Goal: Task Accomplishment & Management: Manage account settings

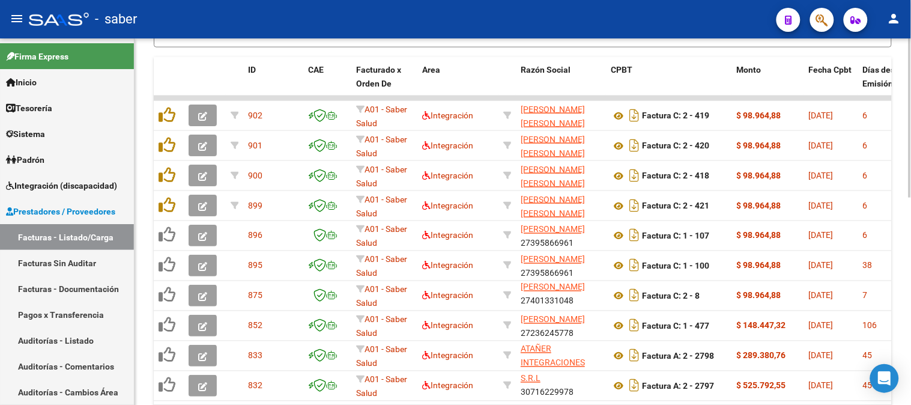
scroll to position [466, 0]
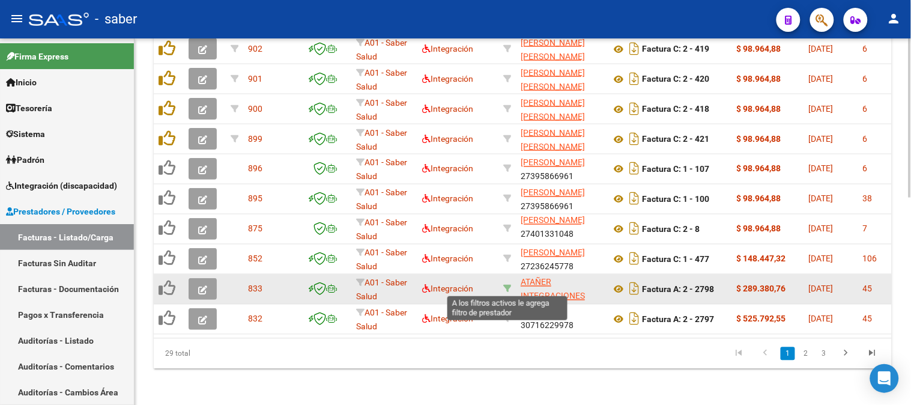
click at [511, 285] on icon at bounding box center [507, 289] width 8 height 8
type input "30716229978"
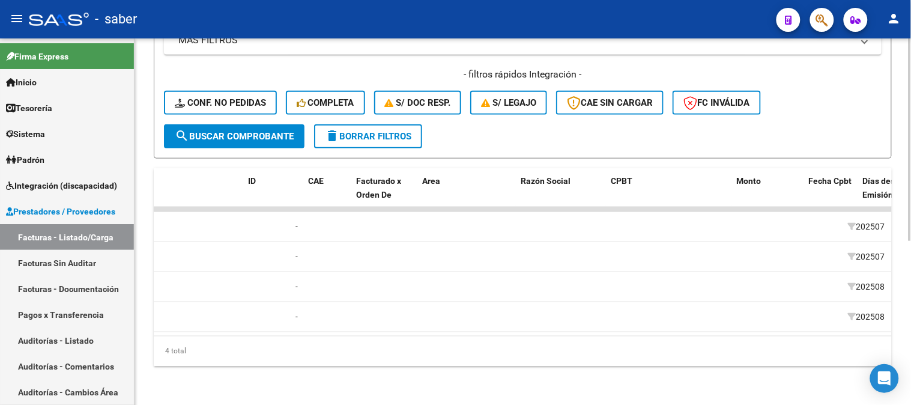
scroll to position [0, 0]
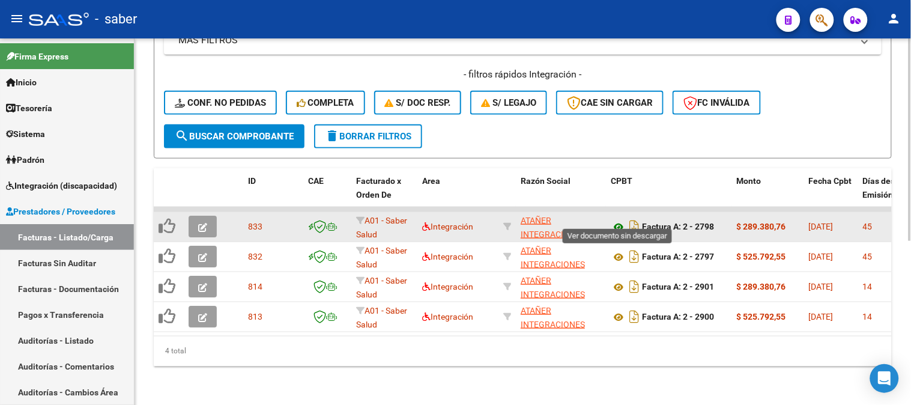
click at [616, 220] on icon at bounding box center [618, 227] width 16 height 14
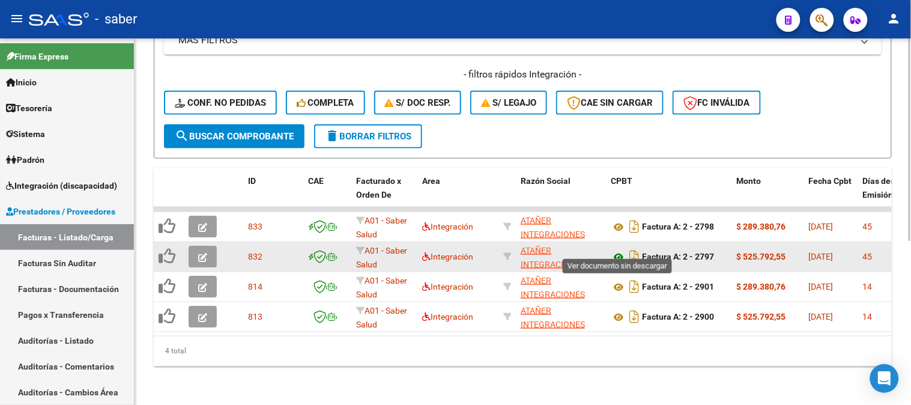
click at [618, 250] on icon at bounding box center [618, 257] width 16 height 14
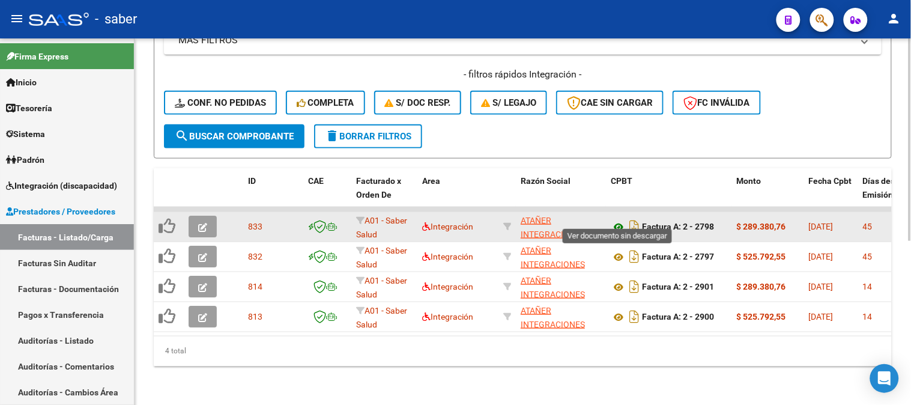
click at [619, 220] on icon at bounding box center [618, 227] width 16 height 14
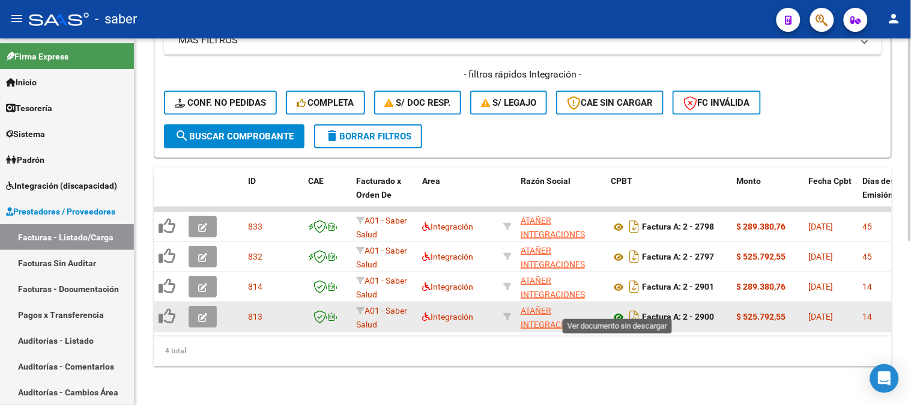
click at [615, 310] on icon at bounding box center [618, 317] width 16 height 14
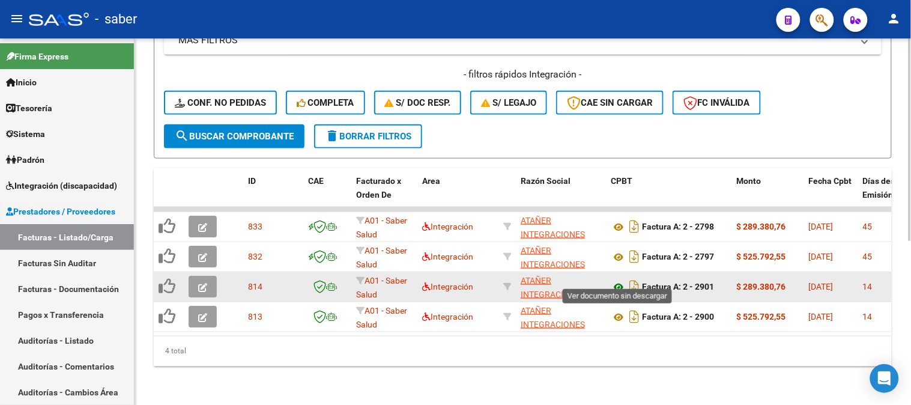
click at [621, 280] on icon at bounding box center [618, 287] width 16 height 14
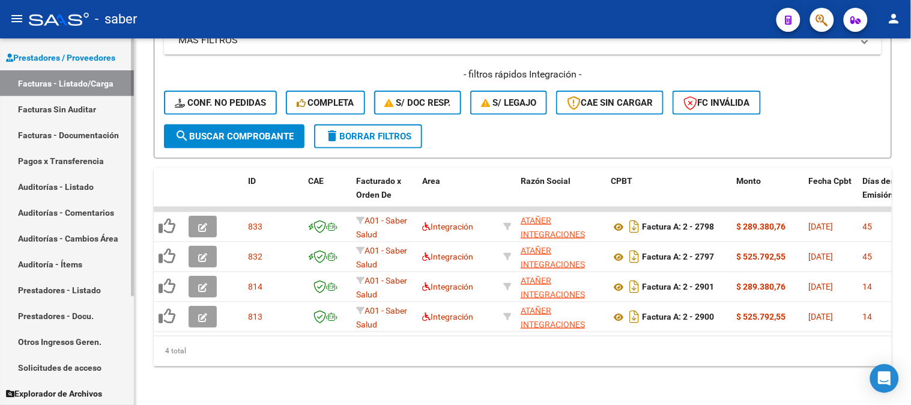
scroll to position [154, 0]
click at [70, 52] on span "Prestadores / Proveedores" at bounding box center [60, 56] width 109 height 13
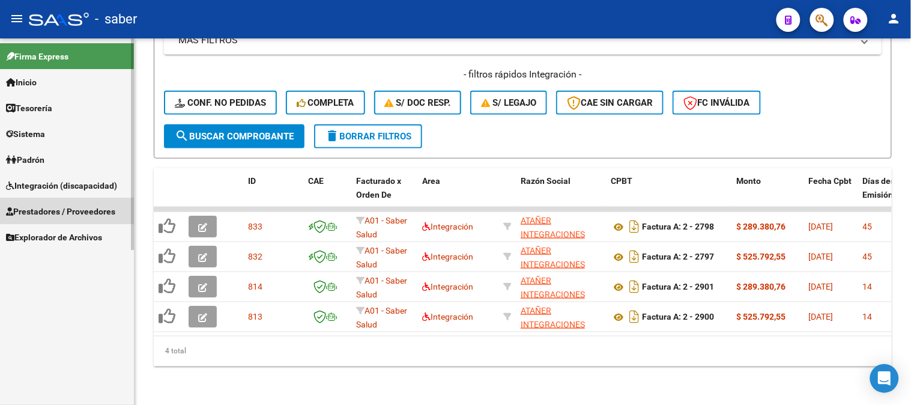
scroll to position [0, 0]
click at [65, 208] on span "Prestadores / Proveedores" at bounding box center [60, 211] width 109 height 13
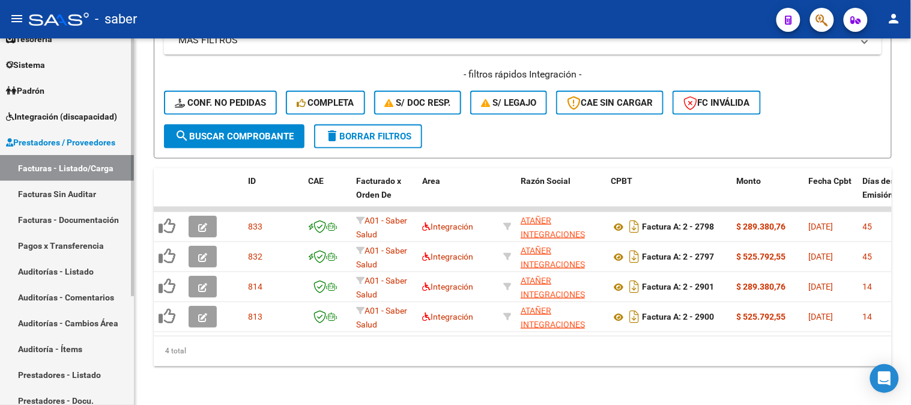
scroll to position [154, 0]
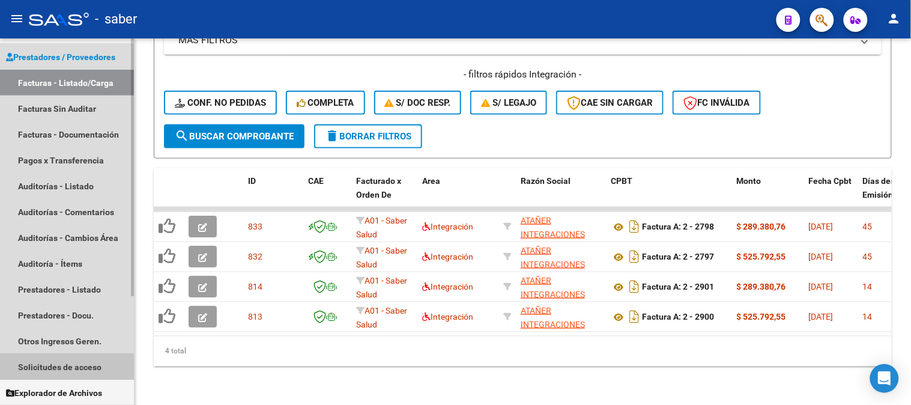
click at [55, 370] on link "Solicitudes de acceso" at bounding box center [67, 367] width 134 height 26
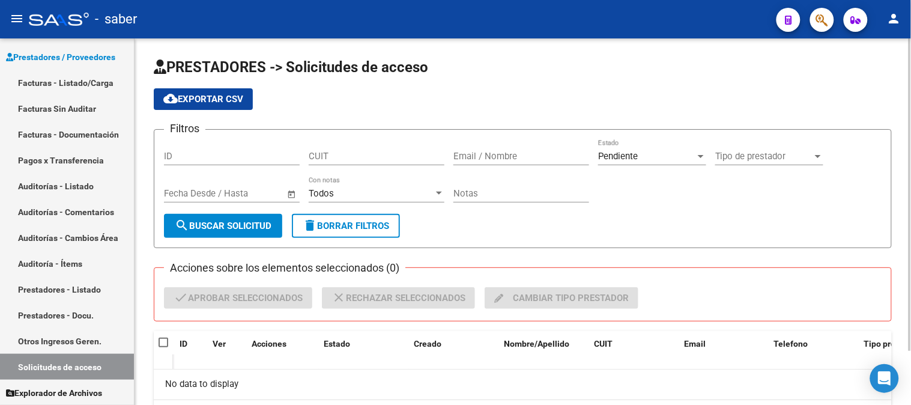
click at [508, 154] on input "Email / Nombre" at bounding box center [521, 156] width 136 height 11
drag, startPoint x: 407, startPoint y: 157, endPoint x: 369, endPoint y: 157, distance: 38.4
click at [368, 157] on div "Filtros ID CUIT [PERSON_NAME] Email / Nombre Pendiente Estado Tipo de prestador…" at bounding box center [522, 176] width 717 height 74
click at [667, 156] on div "Pendiente" at bounding box center [646, 156] width 97 height 11
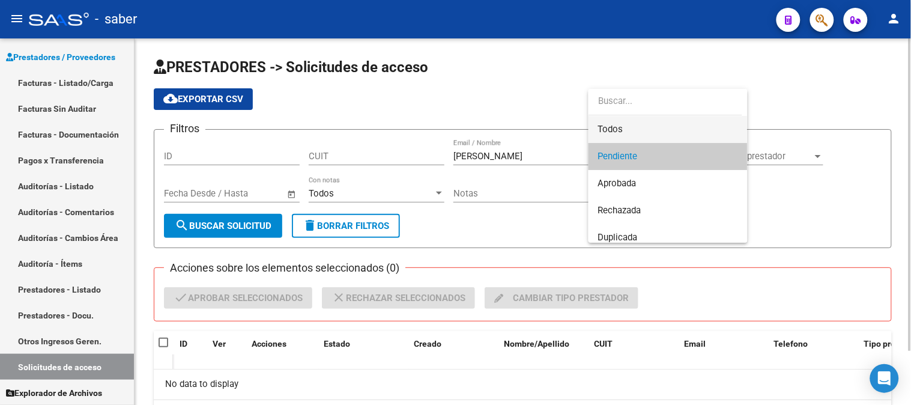
click at [633, 122] on span "Todos" at bounding box center [668, 129] width 140 height 27
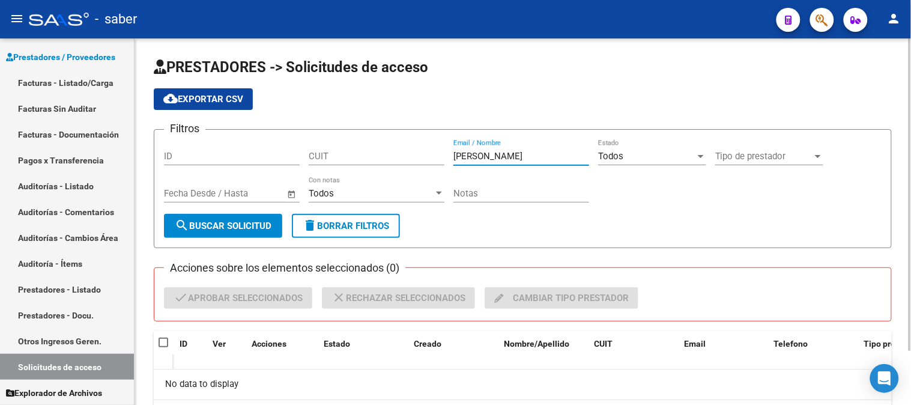
drag, startPoint x: 516, startPoint y: 160, endPoint x: 343, endPoint y: 157, distance: 172.9
click at [343, 157] on div "Filtros ID CUIT [PERSON_NAME] Email / Nombre Todos Estado Tipo de prestador Tip…" at bounding box center [522, 176] width 717 height 74
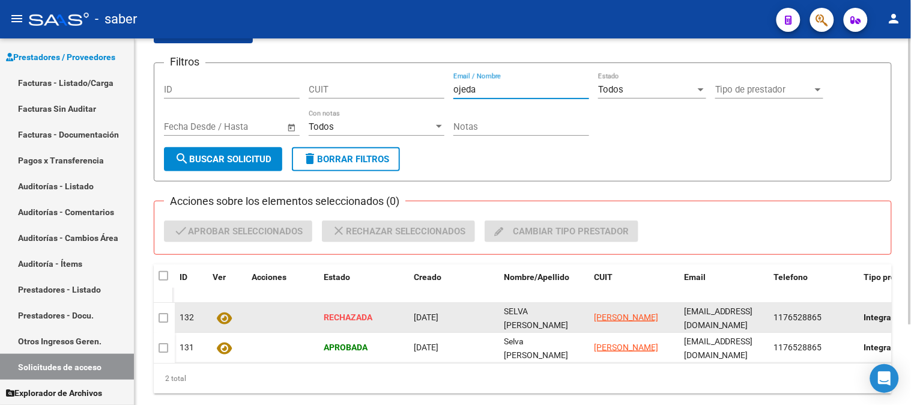
scroll to position [2, 0]
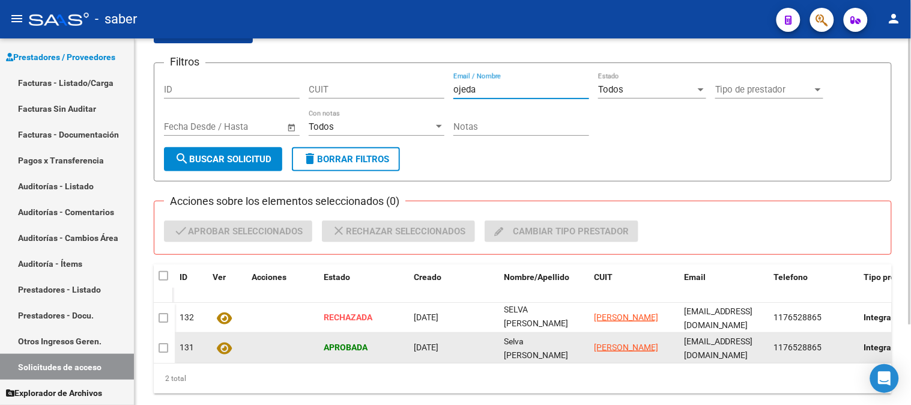
type input "ojeda"
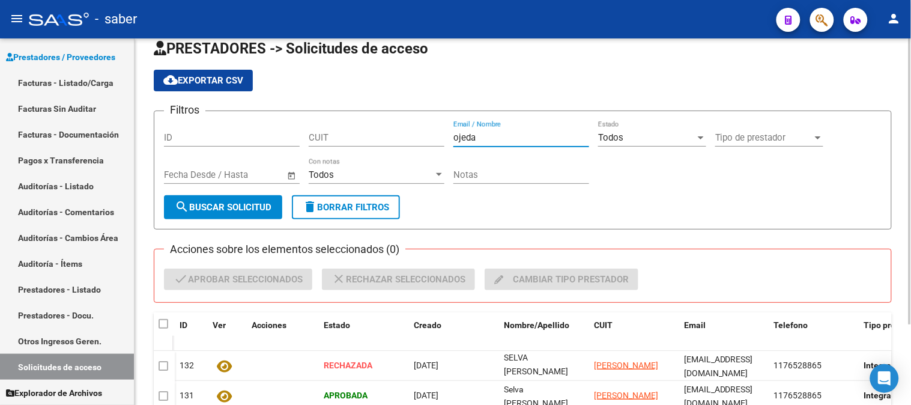
scroll to position [0, 0]
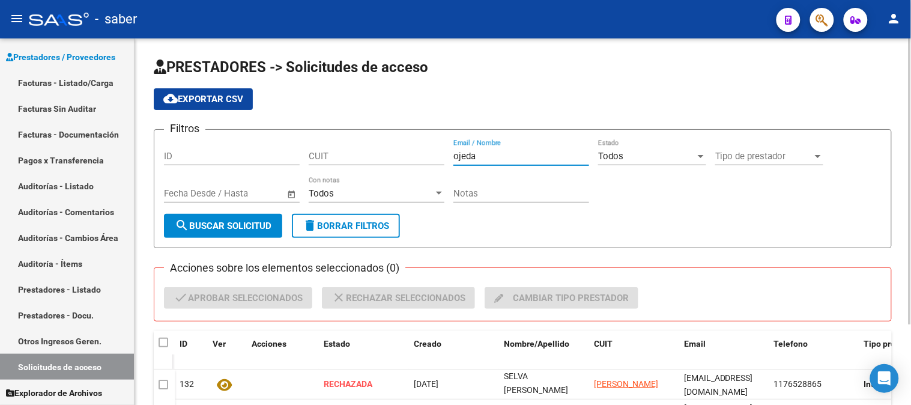
drag, startPoint x: 493, startPoint y: 153, endPoint x: 375, endPoint y: 153, distance: 117.7
click at [375, 153] on div "Filtros ID CUIT [PERSON_NAME] Email / Nombre Todos Estado Tipo de prestador Tip…" at bounding box center [522, 176] width 717 height 74
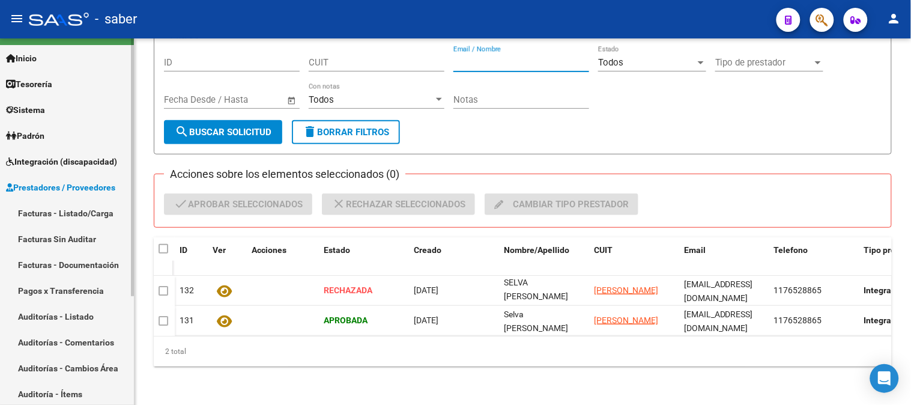
scroll to position [21, 0]
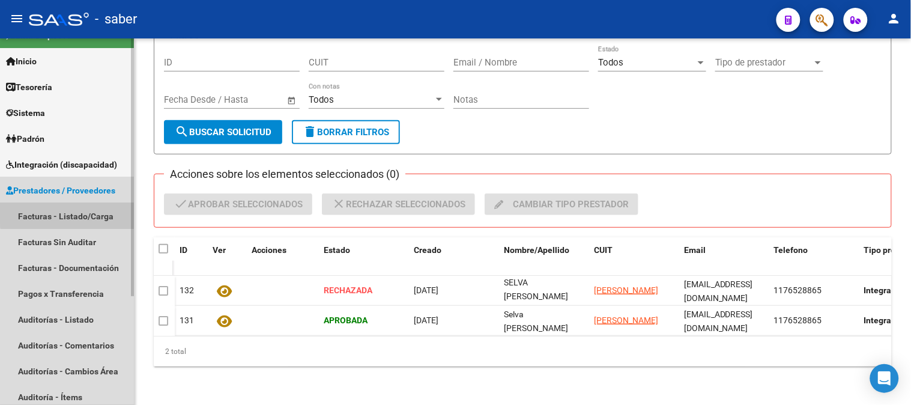
drag, startPoint x: 76, startPoint y: 211, endPoint x: 85, endPoint y: 41, distance: 170.1
click at [76, 209] on link "Facturas - Listado/Carga" at bounding box center [67, 216] width 134 height 26
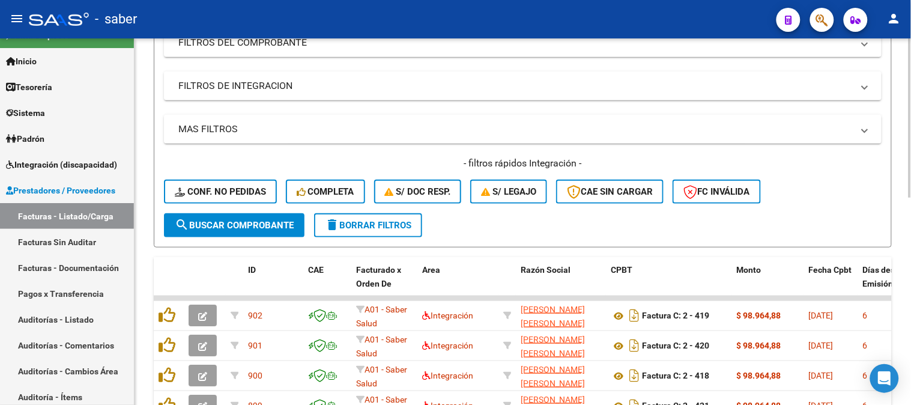
scroll to position [133, 0]
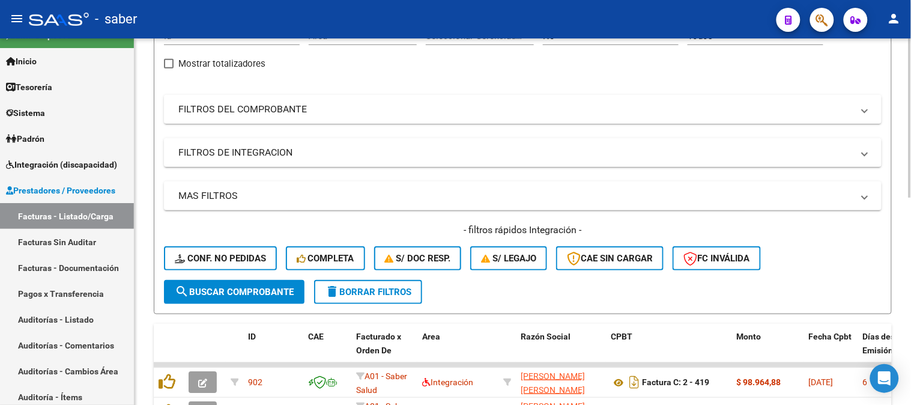
click at [295, 103] on mat-panel-title "FILTROS DEL COMPROBANTE" at bounding box center [515, 109] width 674 height 13
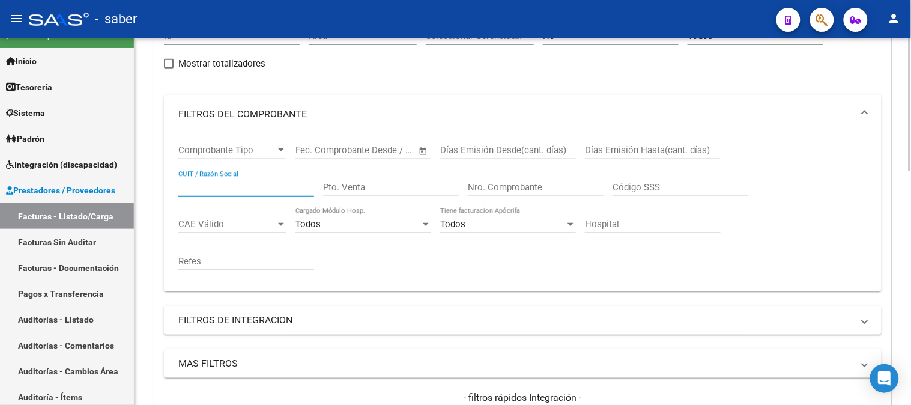
click at [229, 182] on input "CUIT / Razón Social" at bounding box center [246, 187] width 136 height 11
paste input "30711554374"
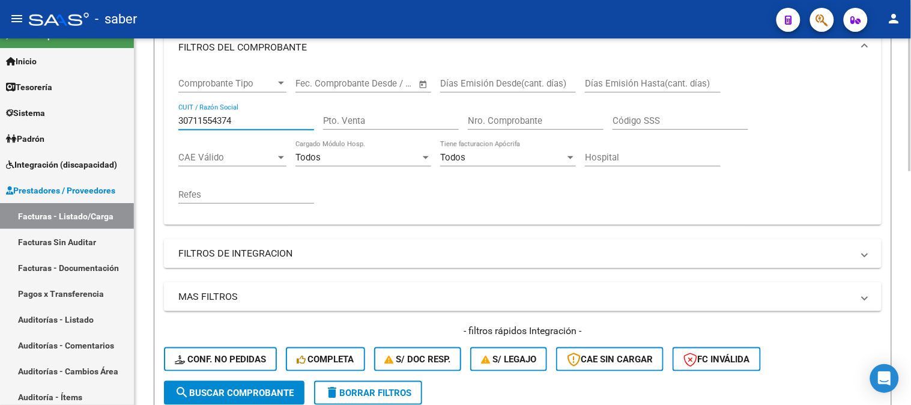
scroll to position [267, 0]
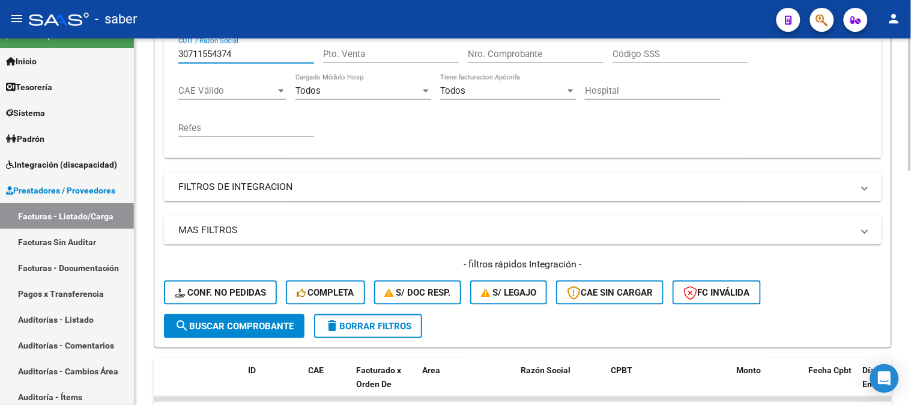
type input "30711554374"
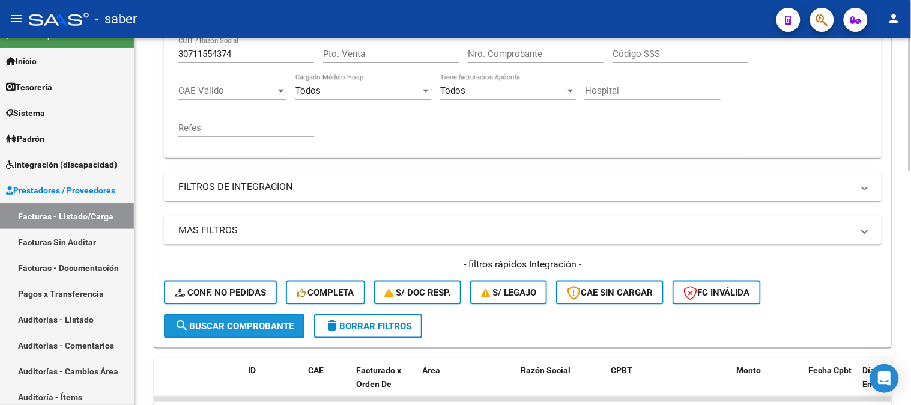
click at [274, 321] on span "search Buscar Comprobante" at bounding box center [234, 326] width 119 height 11
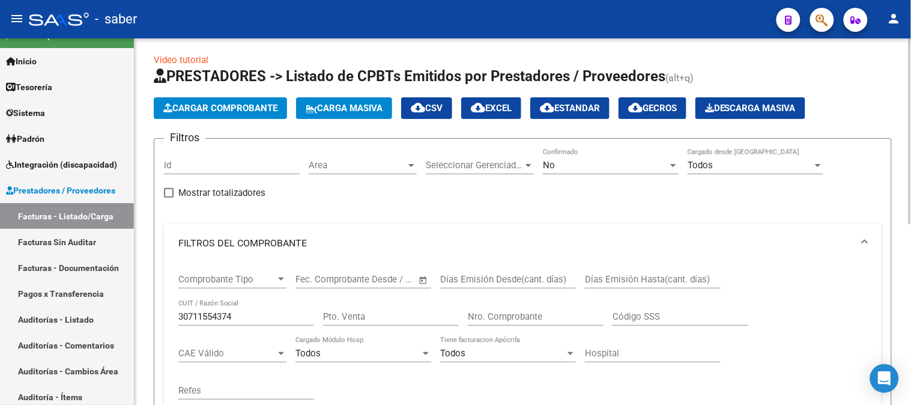
scroll to position [0, 0]
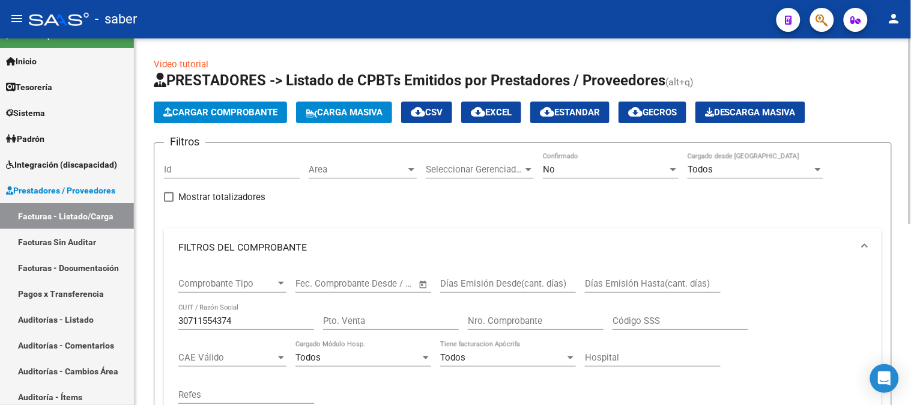
click at [621, 166] on div "No" at bounding box center [605, 169] width 125 height 11
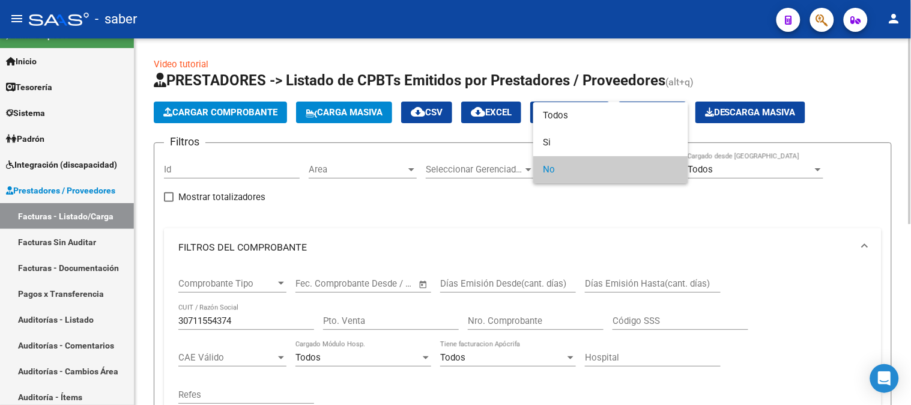
drag, startPoint x: 568, startPoint y: 99, endPoint x: 567, endPoint y: 109, distance: 10.3
click at [567, 100] on div at bounding box center [455, 202] width 911 height 405
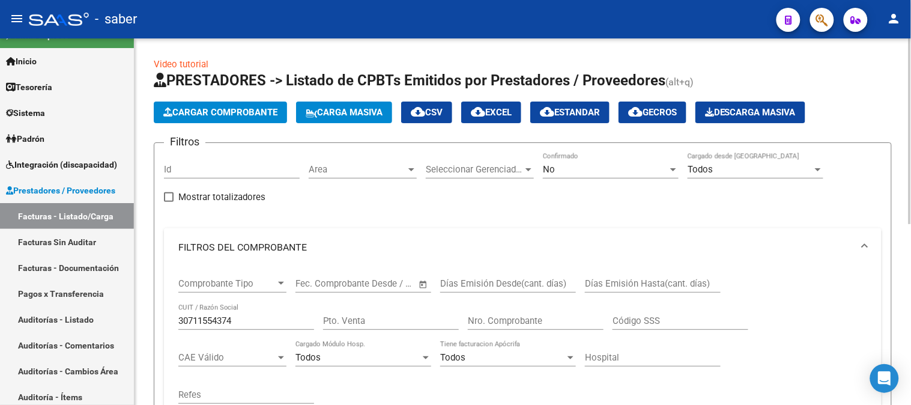
click at [567, 110] on span "cloud_download Estandar" at bounding box center [570, 112] width 60 height 11
click at [619, 174] on div "No" at bounding box center [605, 169] width 125 height 11
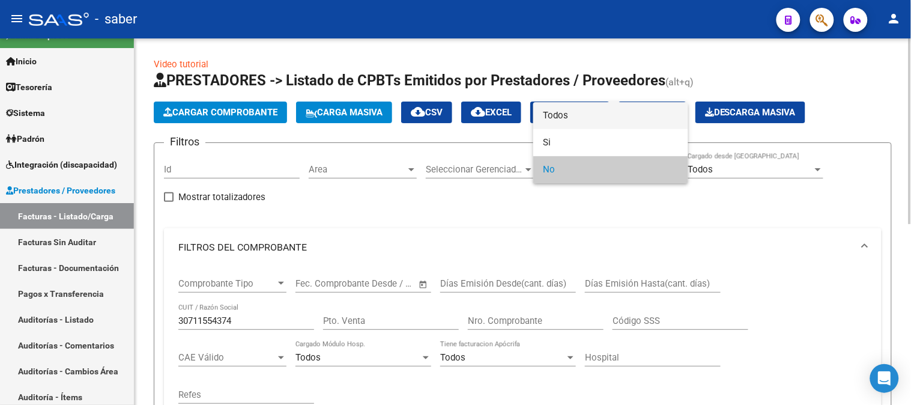
click at [571, 122] on span "Todos" at bounding box center [611, 115] width 136 height 27
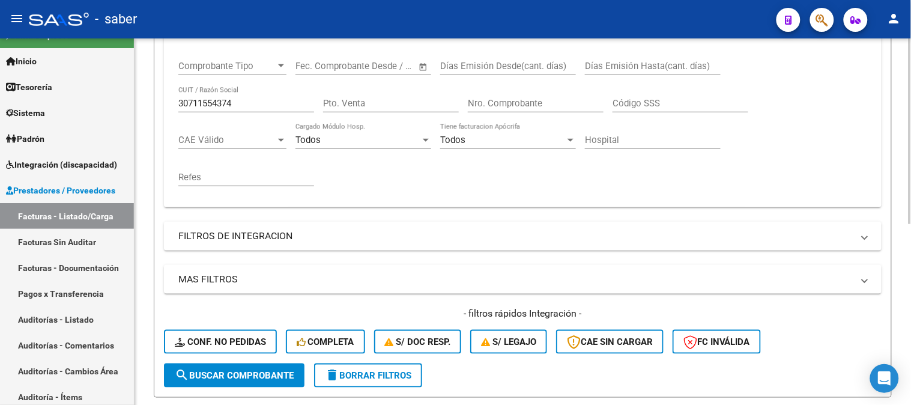
scroll to position [267, 0]
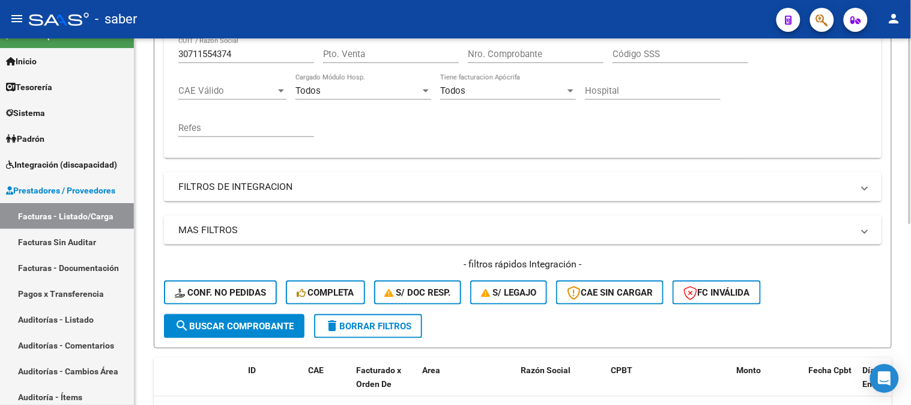
drag, startPoint x: 265, startPoint y: 322, endPoint x: 271, endPoint y: 321, distance: 6.3
click at [265, 322] on span "search Buscar Comprobante" at bounding box center [234, 326] width 119 height 11
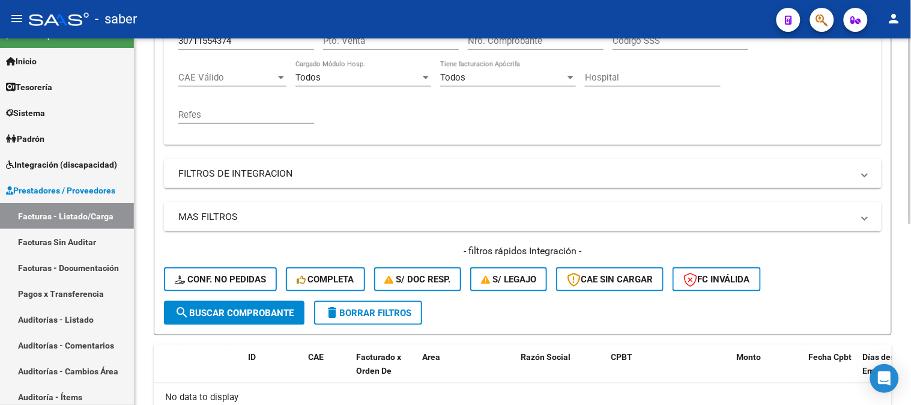
scroll to position [289, 0]
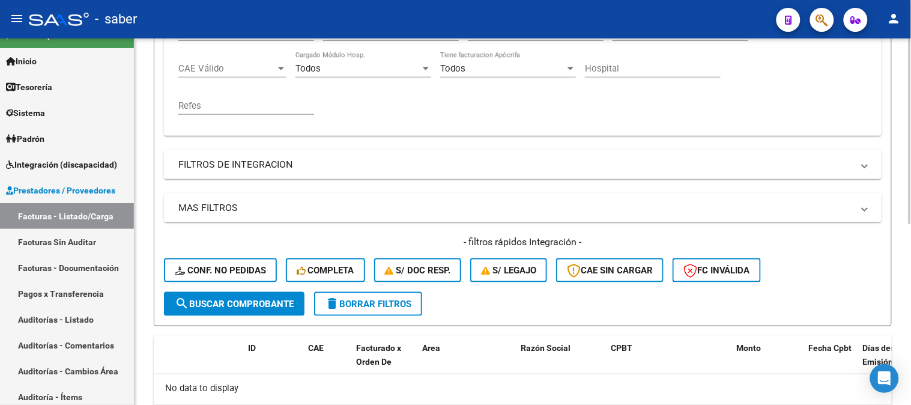
click at [347, 301] on span "delete Borrar Filtros" at bounding box center [368, 303] width 86 height 11
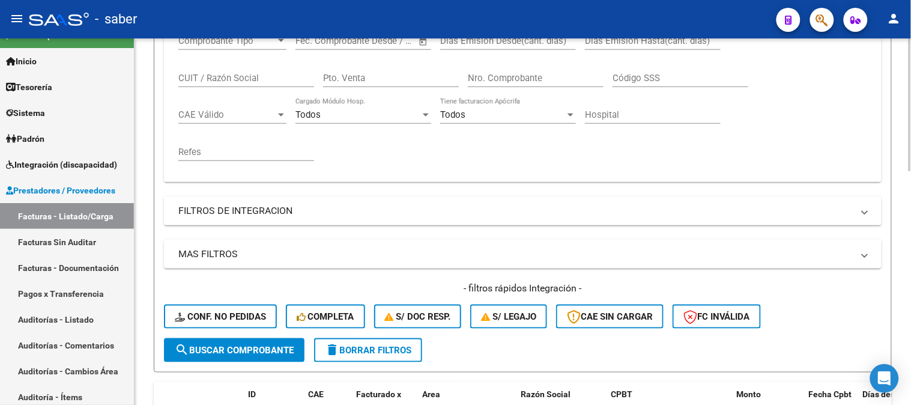
scroll to position [222, 0]
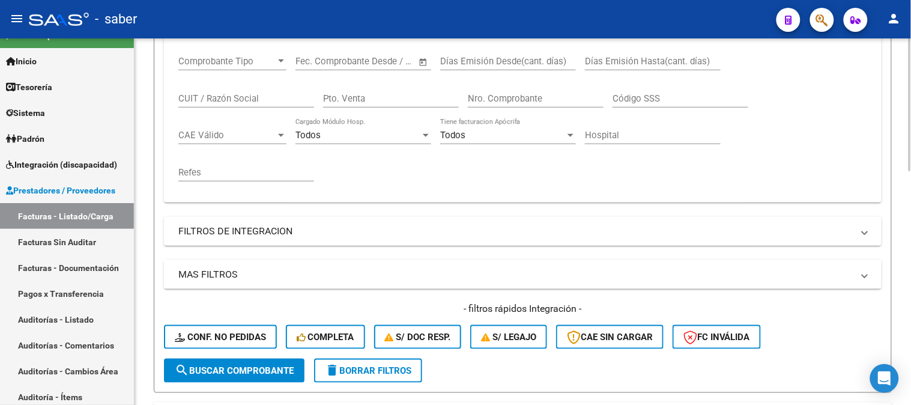
click at [212, 97] on input "CUIT / Razón Social" at bounding box center [246, 98] width 136 height 11
paste input "30711554374"
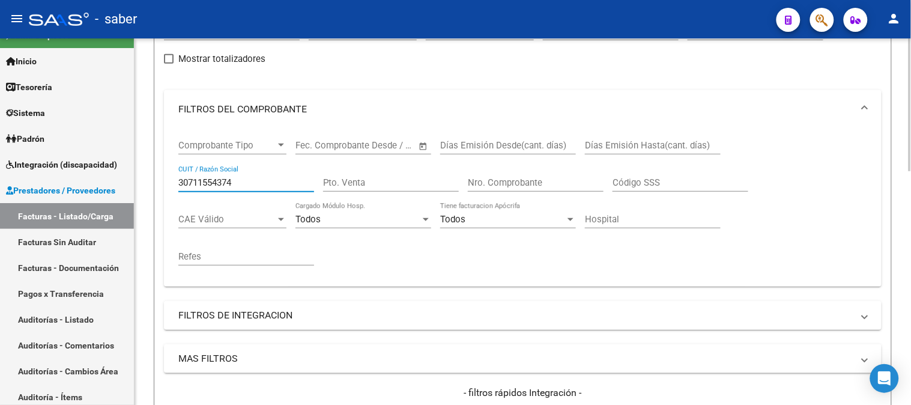
scroll to position [22, 0]
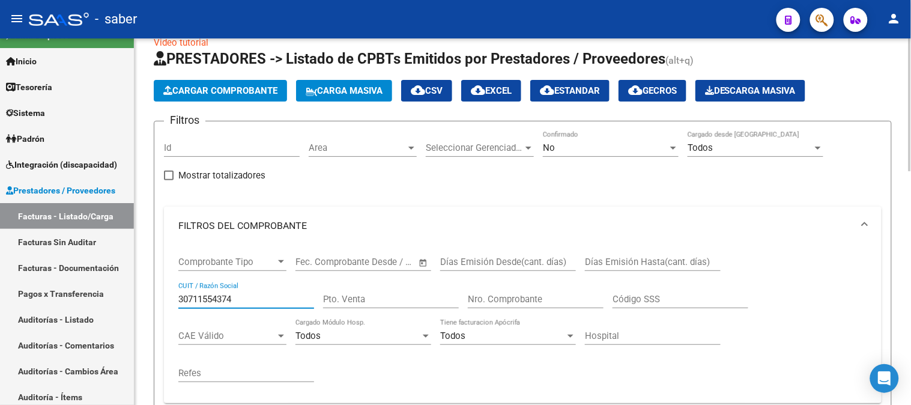
type input "30711554374"
click at [613, 148] on div "No" at bounding box center [605, 147] width 125 height 11
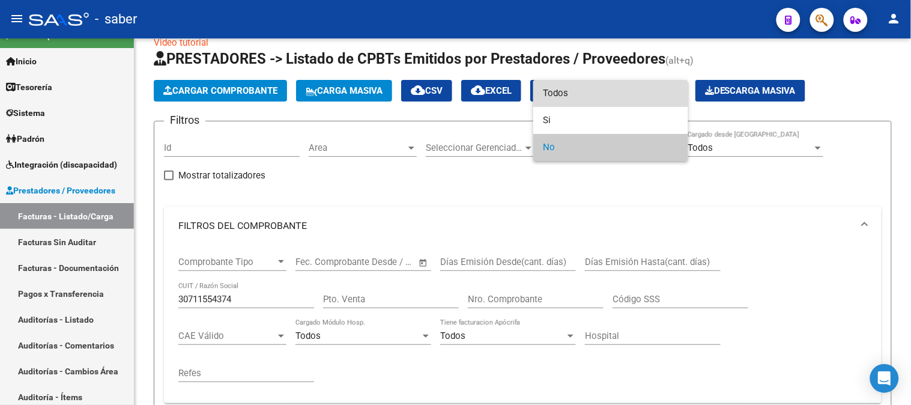
click at [565, 92] on span "Todos" at bounding box center [611, 93] width 136 height 27
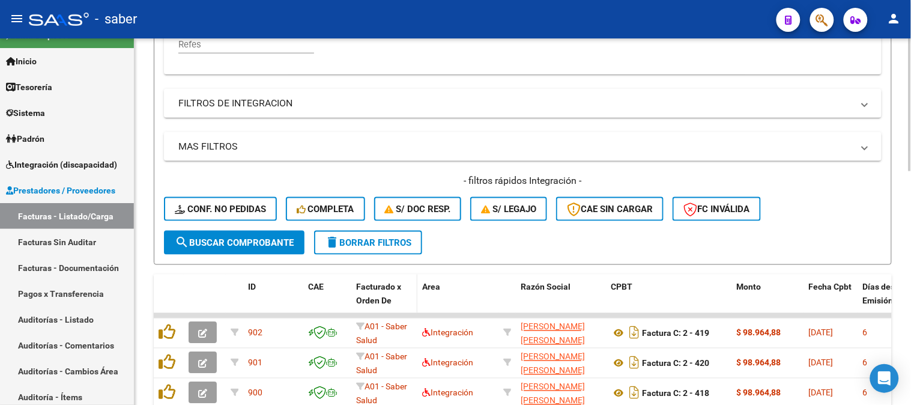
scroll to position [355, 0]
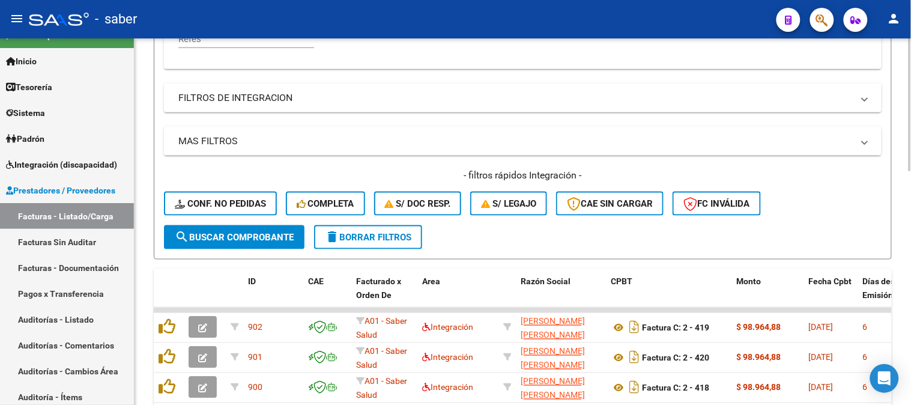
click at [267, 243] on button "search Buscar Comprobante" at bounding box center [234, 237] width 140 height 24
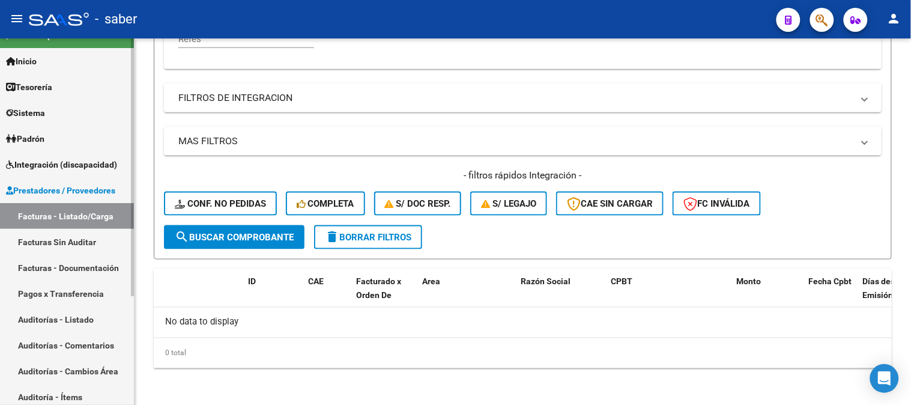
click at [74, 261] on link "Facturas - Documentación" at bounding box center [67, 268] width 134 height 26
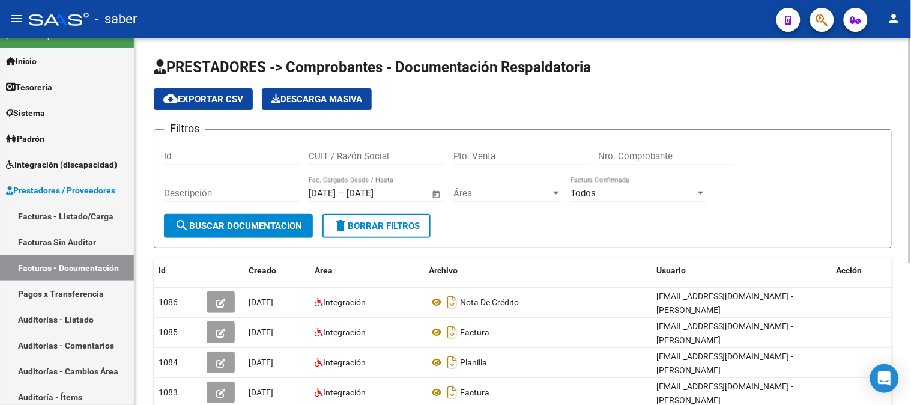
click at [391, 156] on input "CUIT / Razón Social" at bounding box center [377, 156] width 136 height 11
paste input "30711554374"
type input "30711554374"
click at [233, 218] on button "search Buscar Documentacion" at bounding box center [238, 226] width 149 height 24
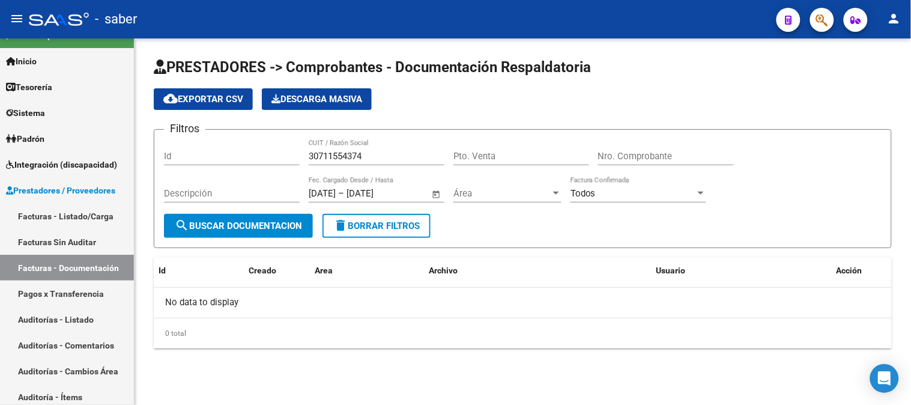
click at [411, 229] on span "delete Borrar Filtros" at bounding box center [376, 225] width 86 height 11
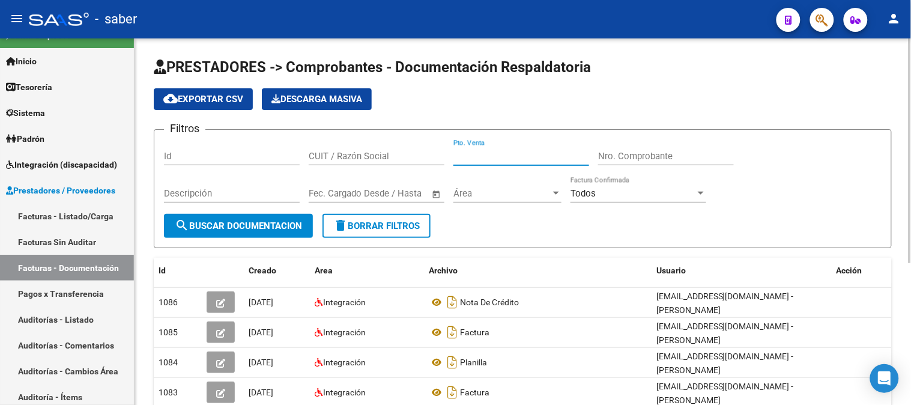
click at [514, 160] on input "Pto. Venta" at bounding box center [521, 156] width 136 height 11
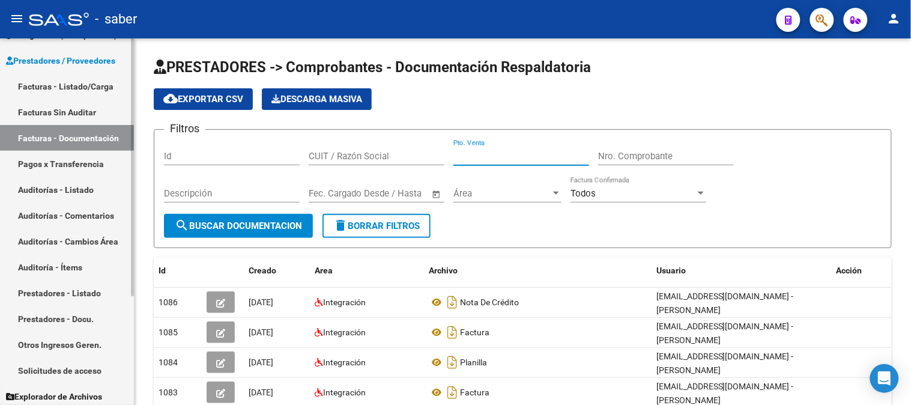
scroll to position [154, 0]
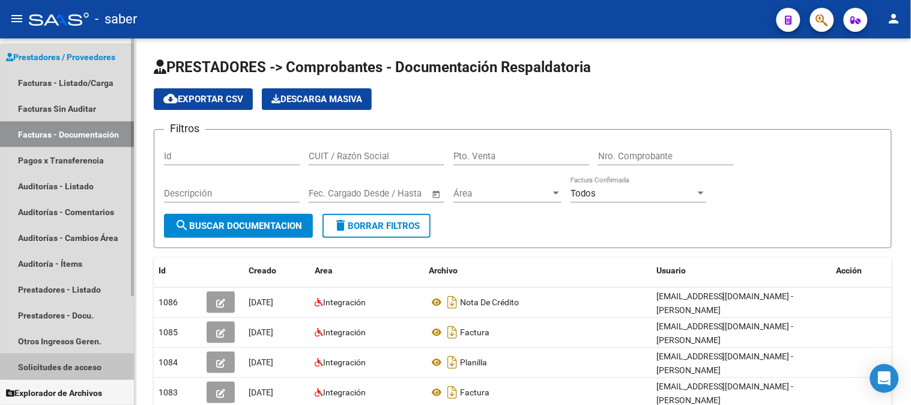
click at [72, 365] on link "Solicitudes de acceso" at bounding box center [67, 367] width 134 height 26
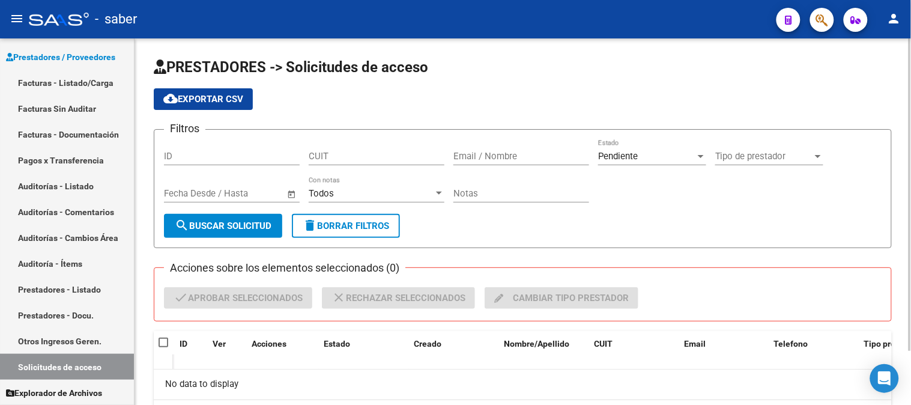
click at [69, 76] on link "Facturas - Listado/Carga" at bounding box center [67, 83] width 134 height 26
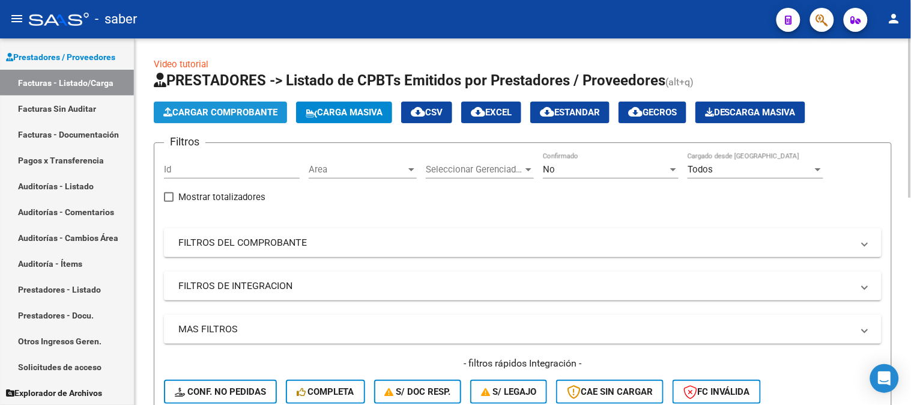
click at [246, 112] on span "Cargar Comprobante" at bounding box center [220, 112] width 114 height 11
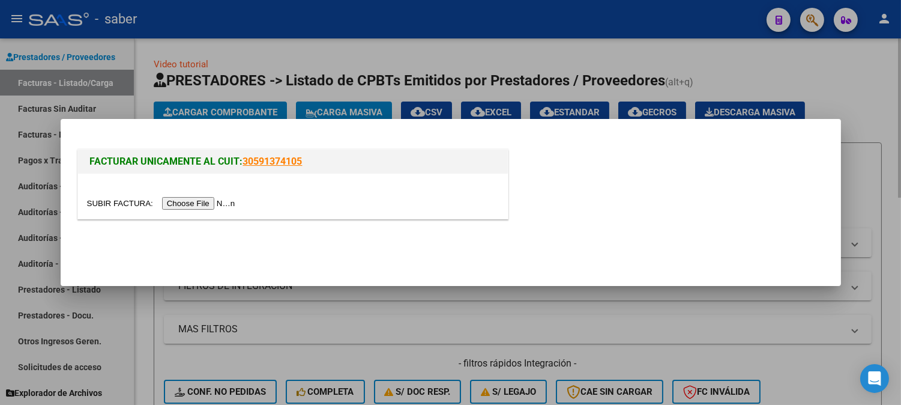
drag, startPoint x: 868, startPoint y: 194, endPoint x: 280, endPoint y: 190, distance: 587.7
click at [865, 194] on div at bounding box center [450, 202] width 901 height 405
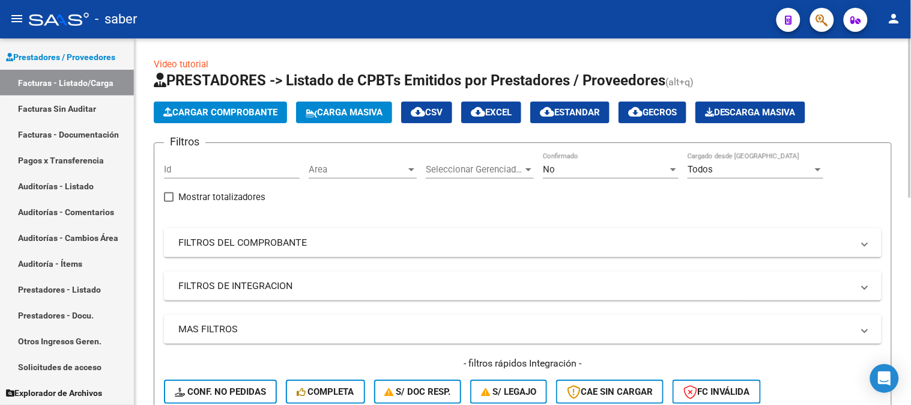
click at [216, 112] on span "Cargar Comprobante" at bounding box center [220, 112] width 114 height 11
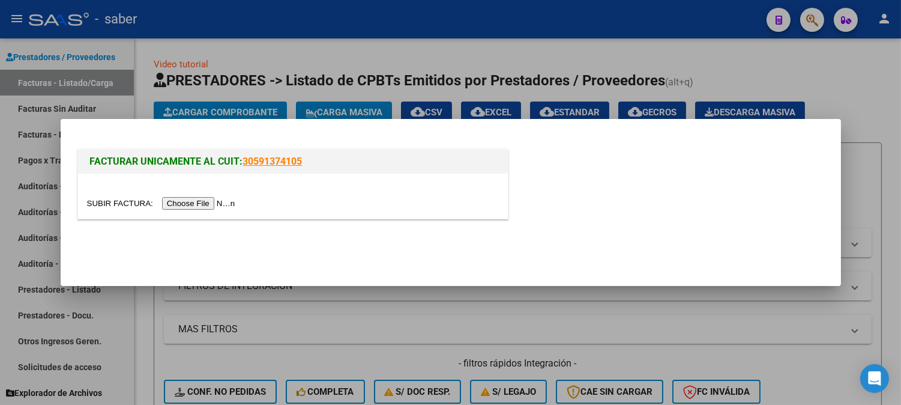
click at [211, 202] on input "file" at bounding box center [163, 203] width 152 height 13
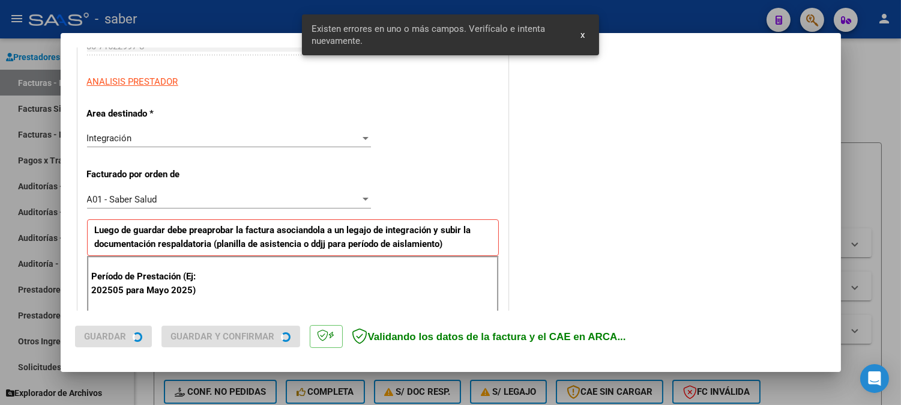
scroll to position [325, 0]
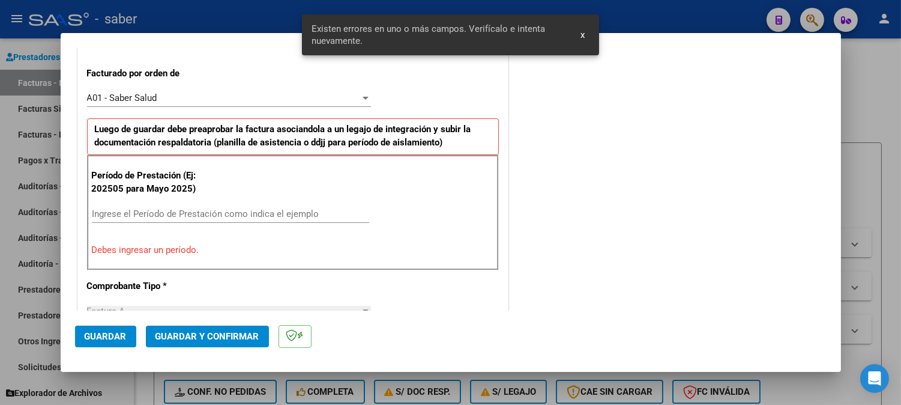
drag, startPoint x: 585, startPoint y: 37, endPoint x: 546, endPoint y: 59, distance: 44.6
click at [584, 37] on span "x" at bounding box center [582, 34] width 4 height 11
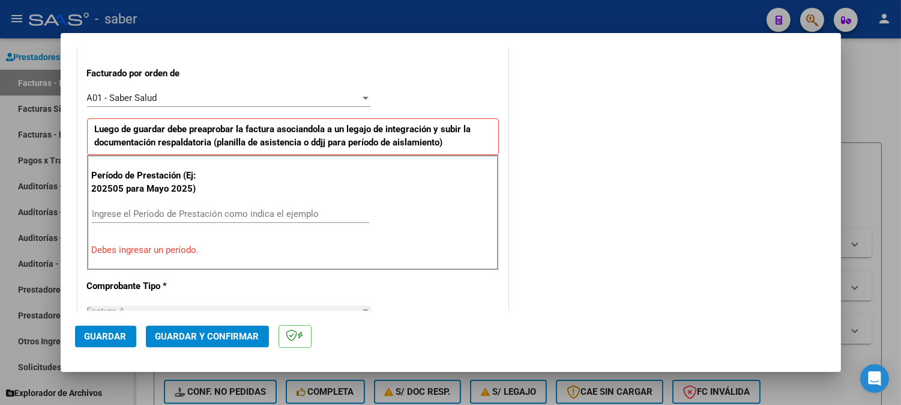
click at [261, 208] on input "Ingrese el Período de Prestación como indica el ejemplo" at bounding box center [230, 213] width 277 height 11
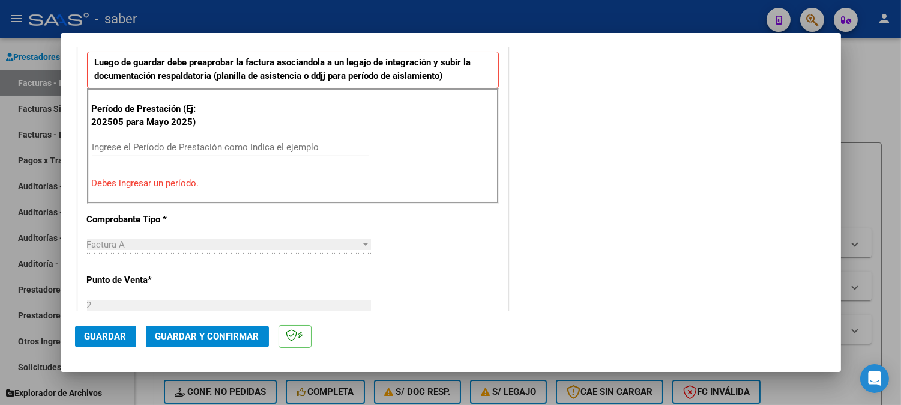
click at [268, 130] on div "Período de Prestación (Ej: 202505 para [DATE]) Ingrese el Período de Prestación…" at bounding box center [293, 145] width 412 height 115
click at [270, 147] on input "Ingrese el Período de Prestación como indica el ejemplo" at bounding box center [230, 147] width 277 height 11
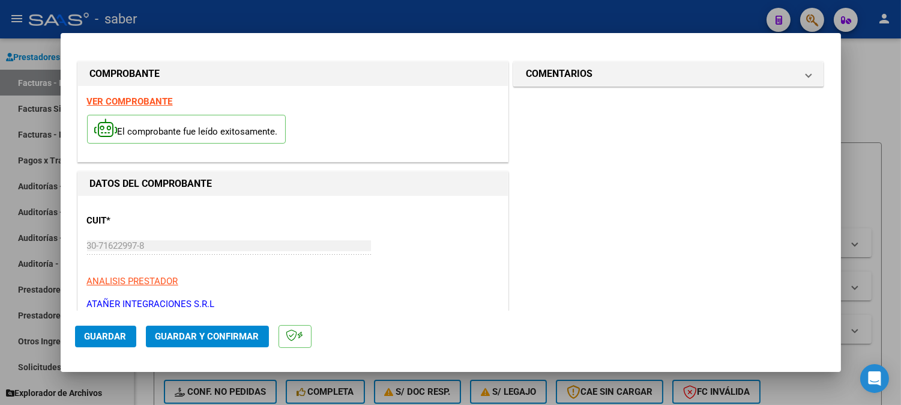
scroll to position [0, 0]
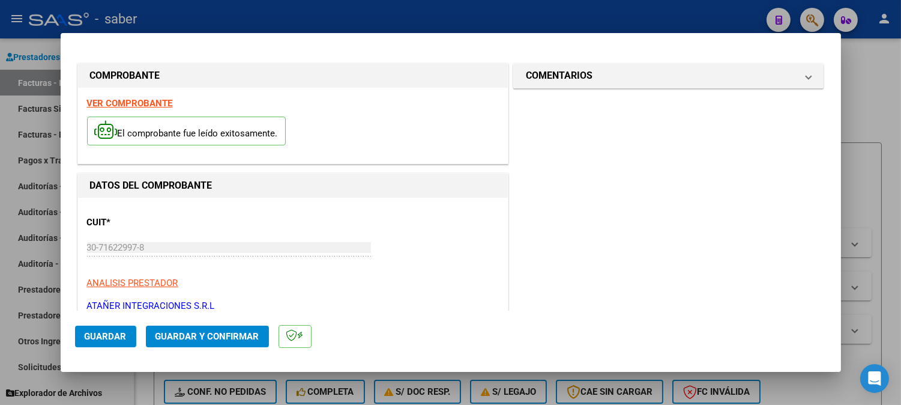
type input "202507"
click at [122, 104] on strong "VER COMPROBANTE" at bounding box center [130, 103] width 86 height 11
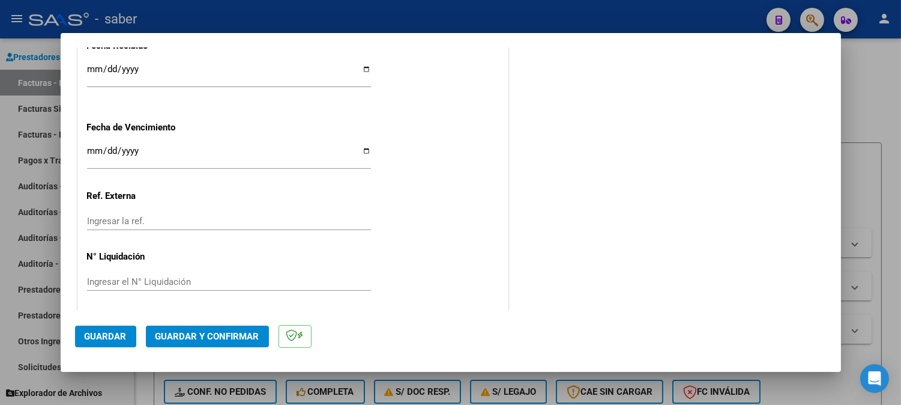
scroll to position [921, 0]
click at [116, 337] on span "Guardar" at bounding box center [106, 336] width 42 height 11
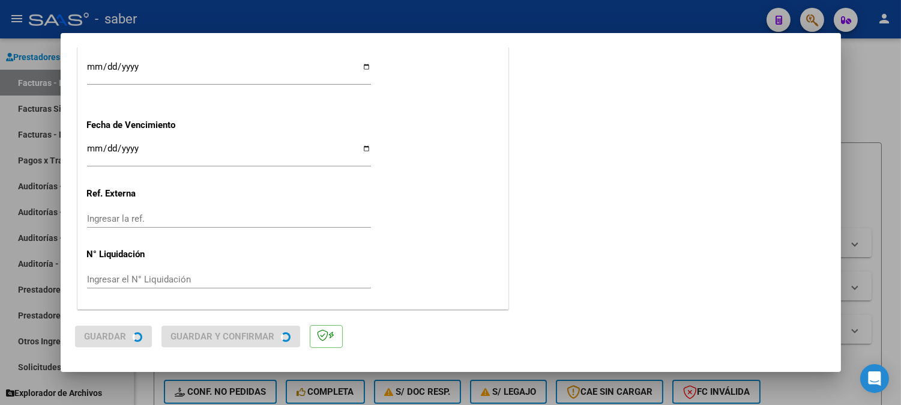
scroll to position [0, 0]
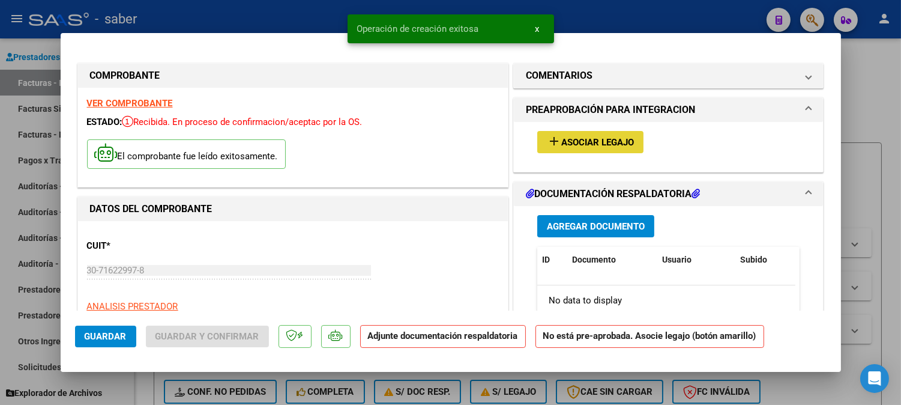
click at [587, 143] on span "Asociar Legajo" at bounding box center [597, 142] width 73 height 11
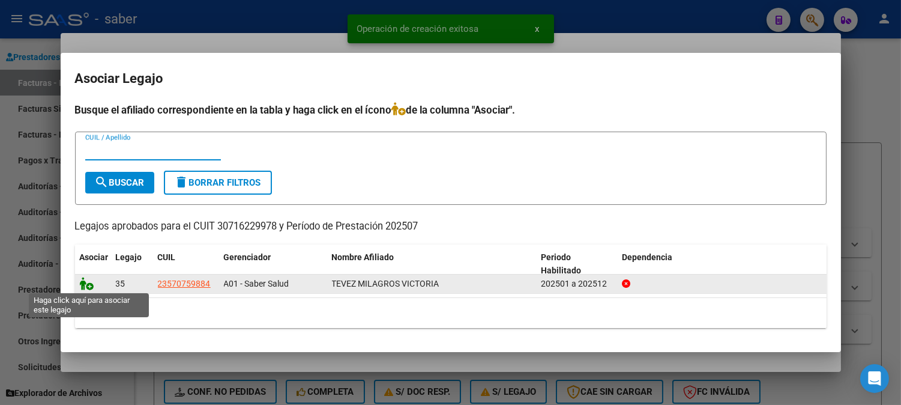
click at [82, 284] on icon at bounding box center [87, 283] width 14 height 13
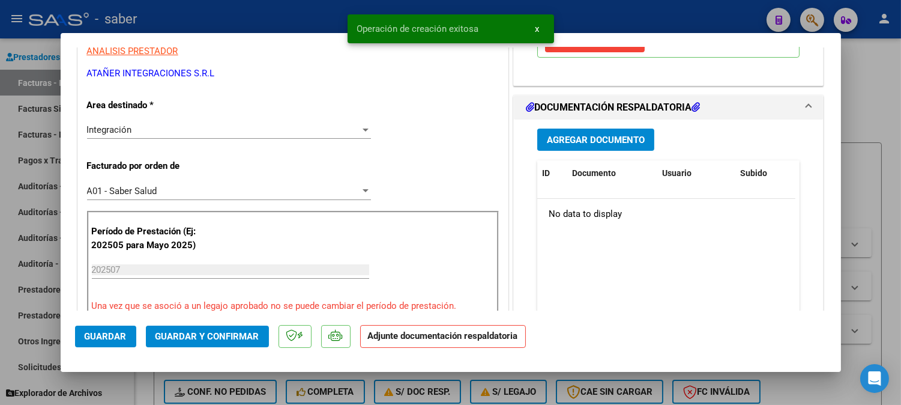
scroll to position [267, 0]
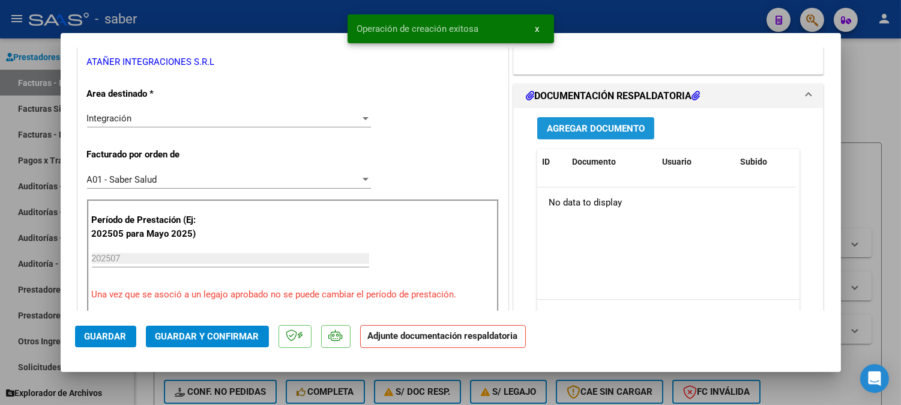
click at [591, 133] on span "Agregar Documento" at bounding box center [596, 128] width 98 height 11
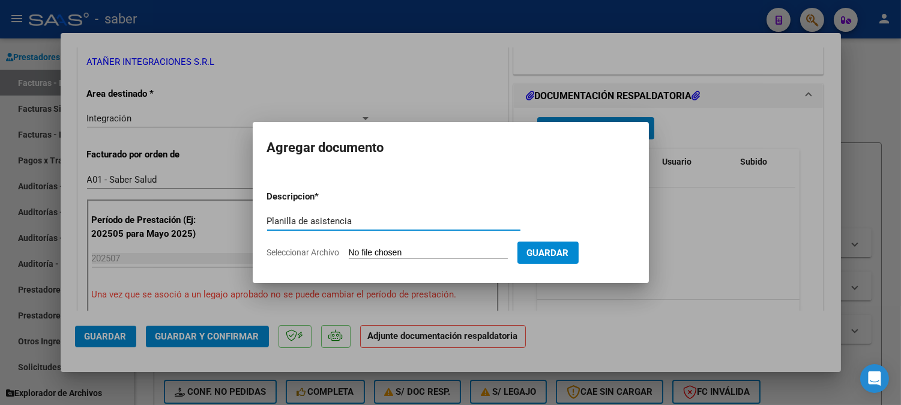
type input "Planilla de asistencia"
click at [349, 247] on input "Seleccionar Archivo" at bounding box center [428, 252] width 159 height 11
type input "C:\fakepath\PA [PERSON_NAME] M 2913 202507.pdf"
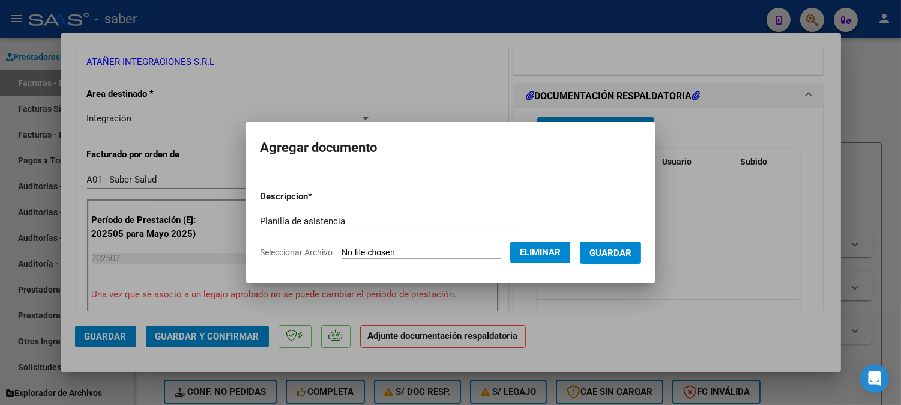
click at [629, 254] on span "Guardar" at bounding box center [610, 252] width 42 height 11
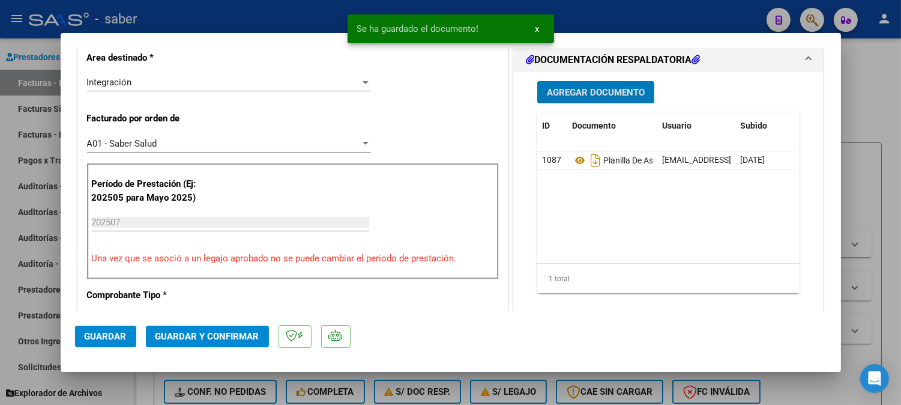
scroll to position [333, 0]
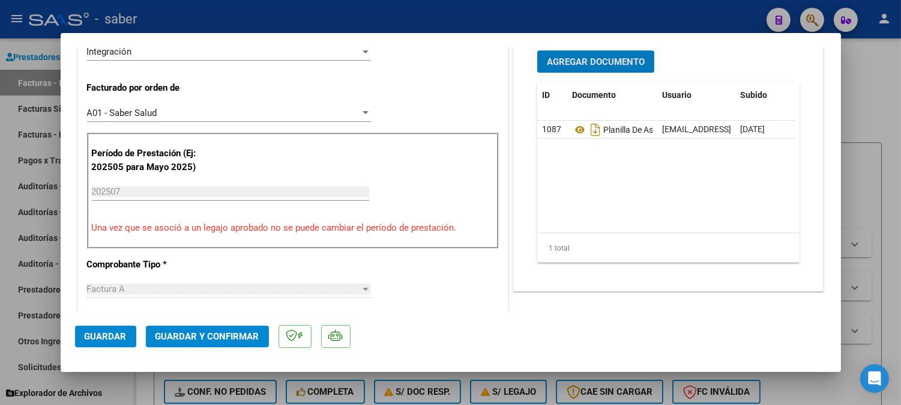
click at [206, 336] on span "Guardar y Confirmar" at bounding box center [207, 336] width 104 height 11
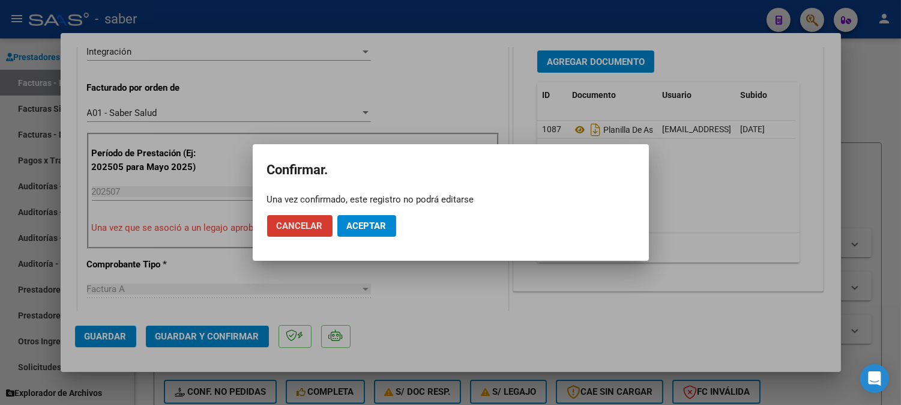
click at [373, 223] on span "Aceptar" at bounding box center [367, 225] width 40 height 11
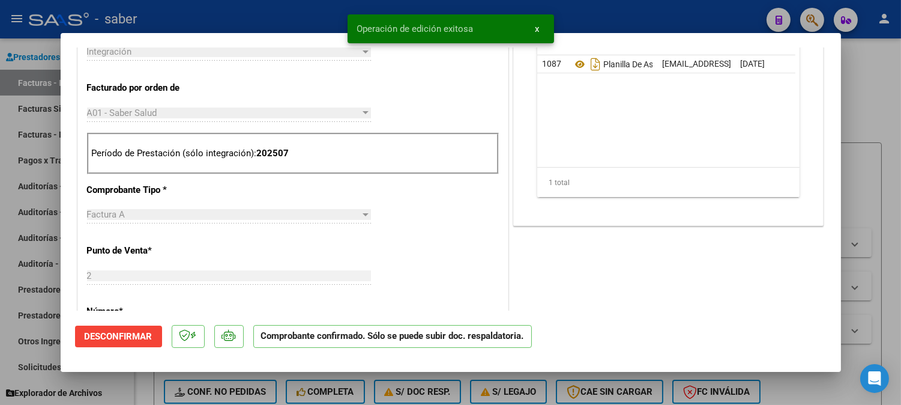
click at [880, 168] on div at bounding box center [450, 202] width 901 height 405
type input "$ 0,00"
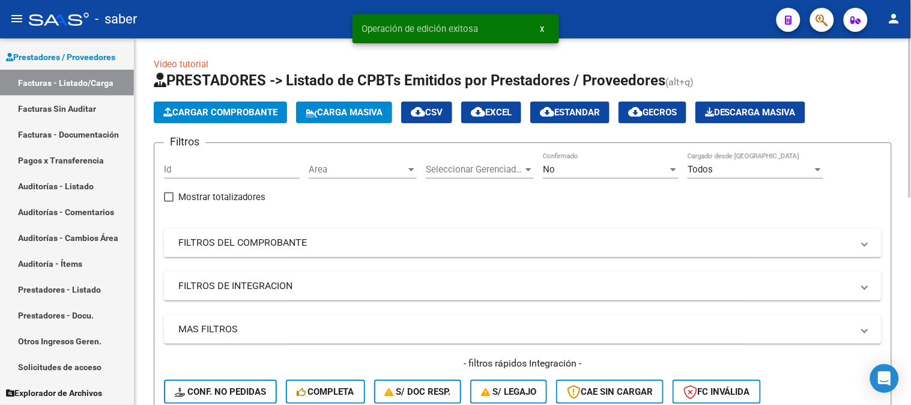
click at [223, 113] on span "Cargar Comprobante" at bounding box center [220, 112] width 114 height 11
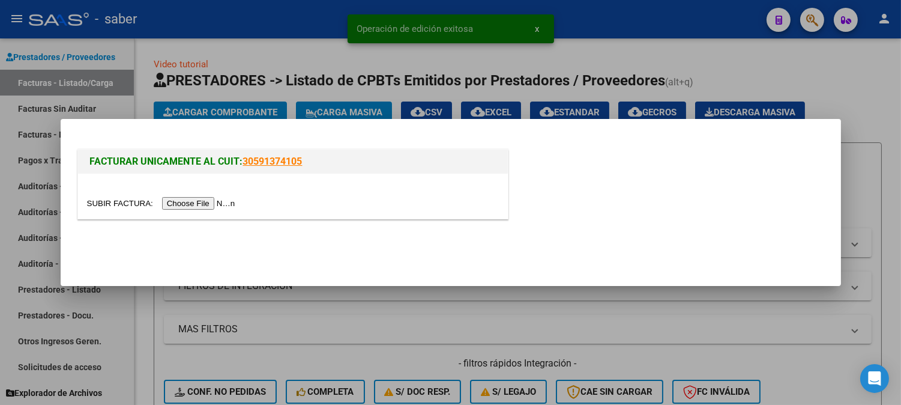
click at [221, 204] on input "file" at bounding box center [163, 203] width 152 height 13
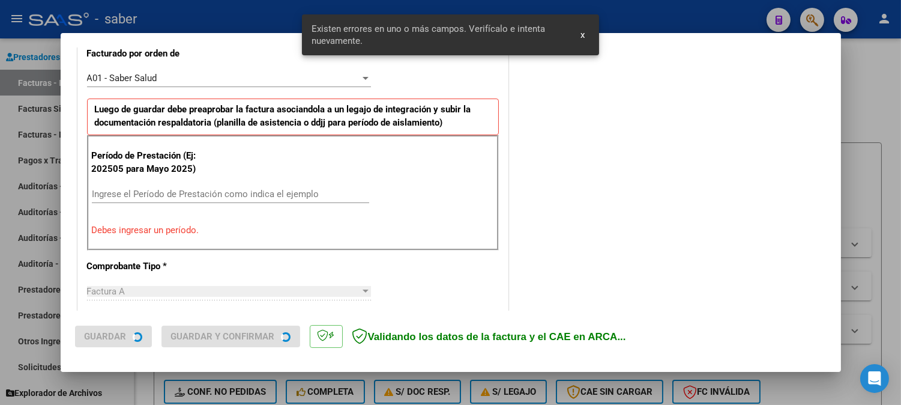
scroll to position [346, 0]
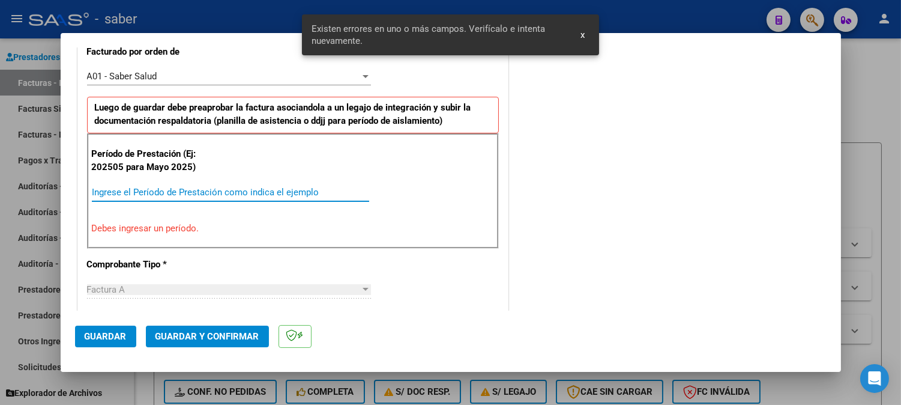
click at [198, 190] on input "Ingrese el Período de Prestación como indica el ejemplo" at bounding box center [230, 192] width 277 height 11
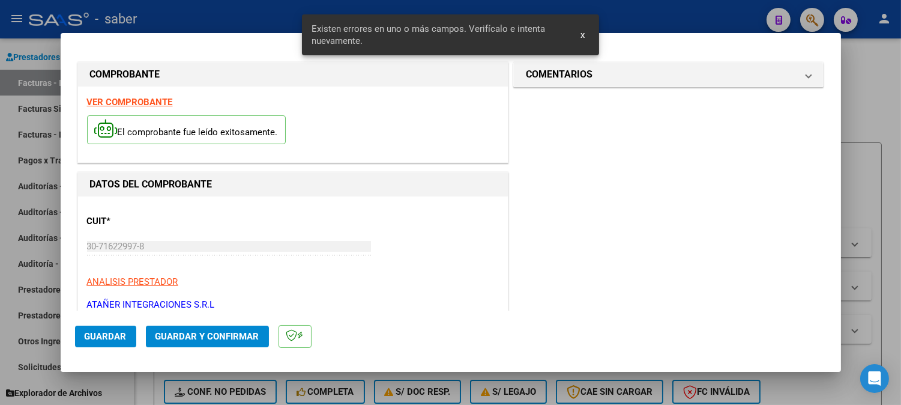
scroll to position [0, 0]
type input "202508"
click at [143, 100] on strong "VER COMPROBANTE" at bounding box center [130, 103] width 86 height 11
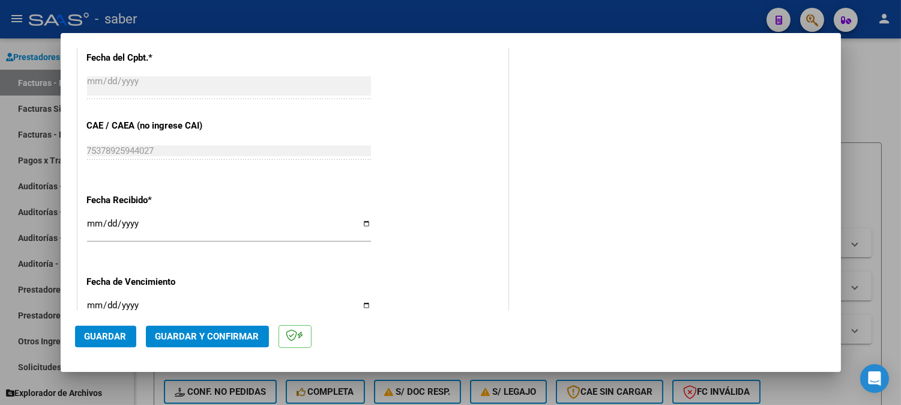
scroll to position [800, 0]
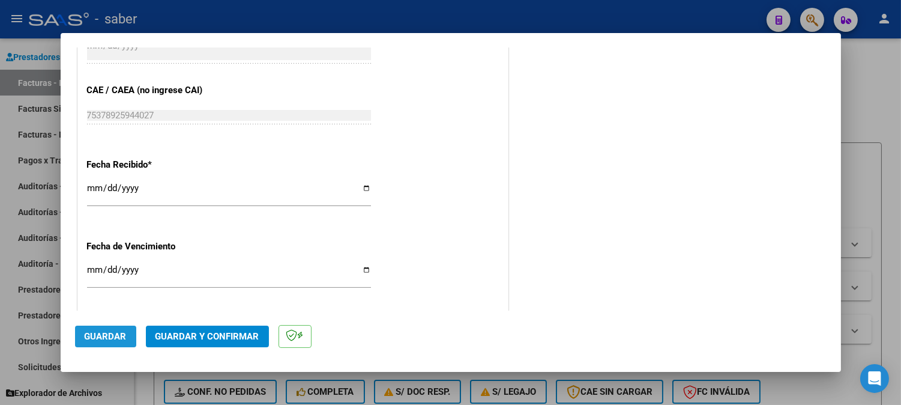
click at [112, 332] on span "Guardar" at bounding box center [106, 336] width 42 height 11
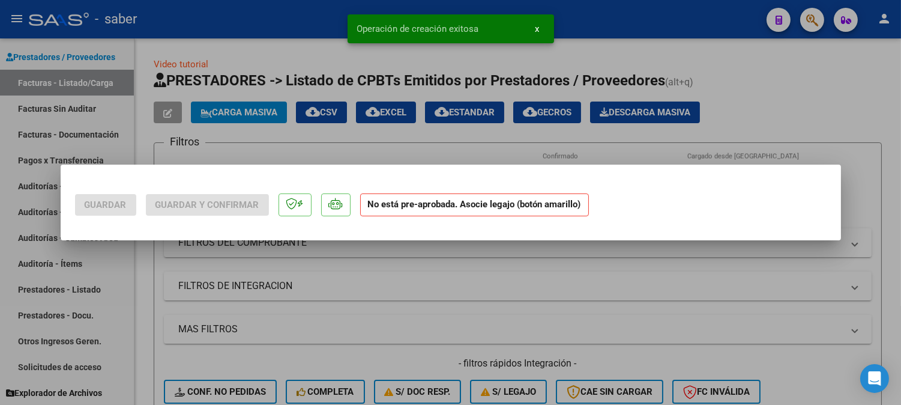
scroll to position [0, 0]
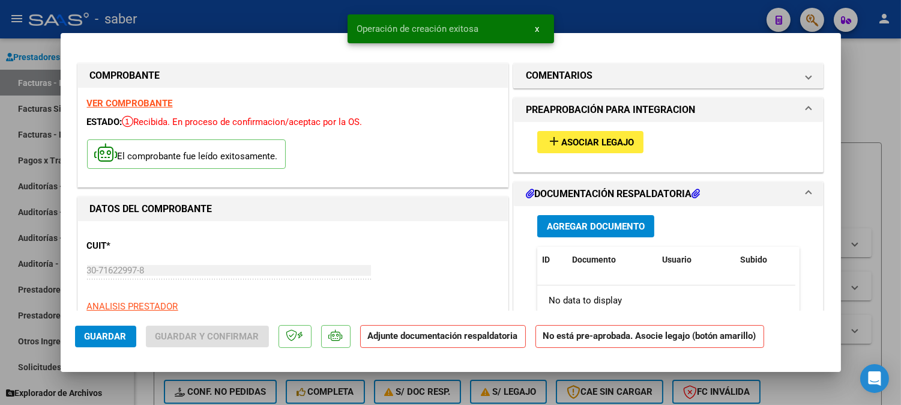
click at [609, 141] on span "Asociar Legajo" at bounding box center [597, 142] width 73 height 11
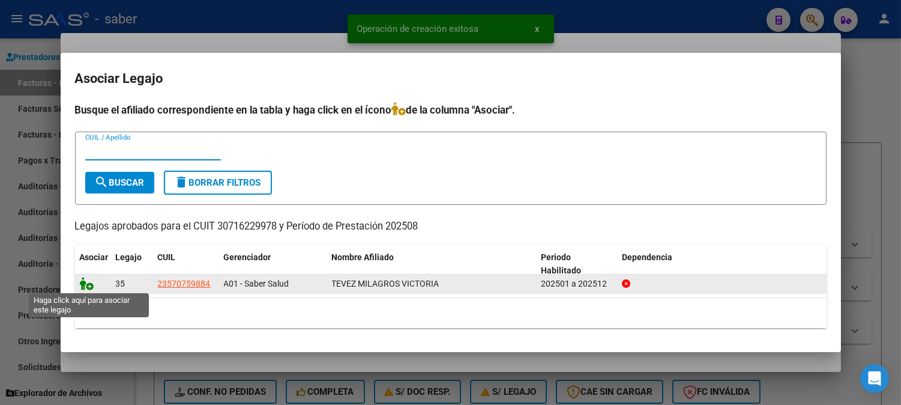
click at [88, 286] on icon at bounding box center [87, 283] width 14 height 13
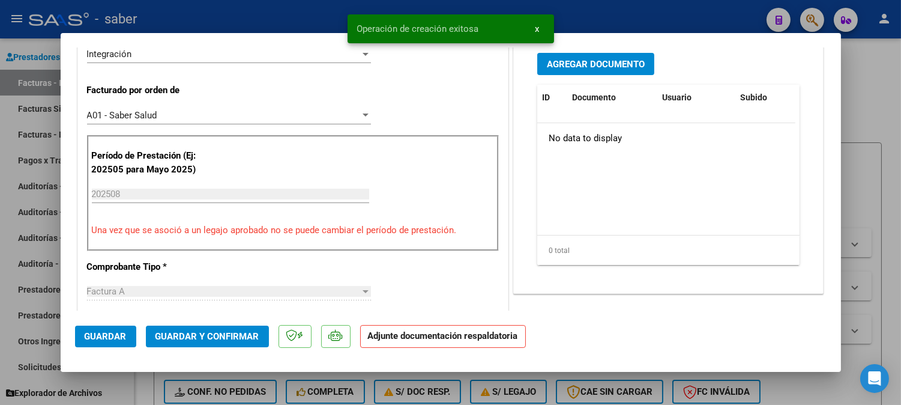
scroll to position [333, 0]
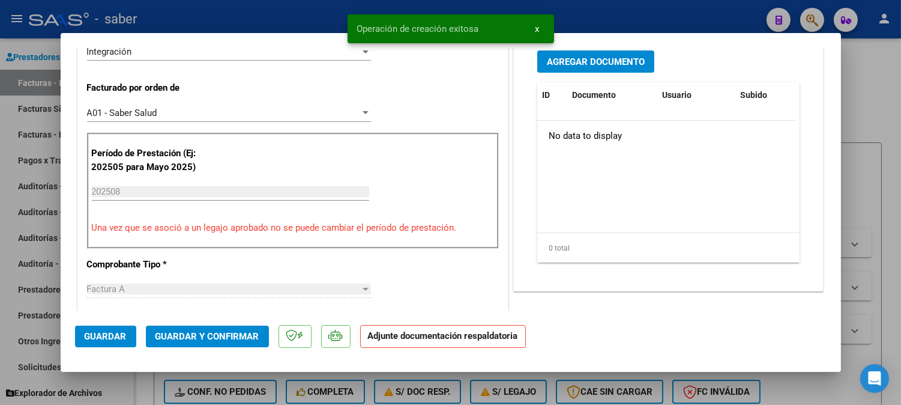
click at [589, 61] on span "Agregar Documento" at bounding box center [596, 61] width 98 height 11
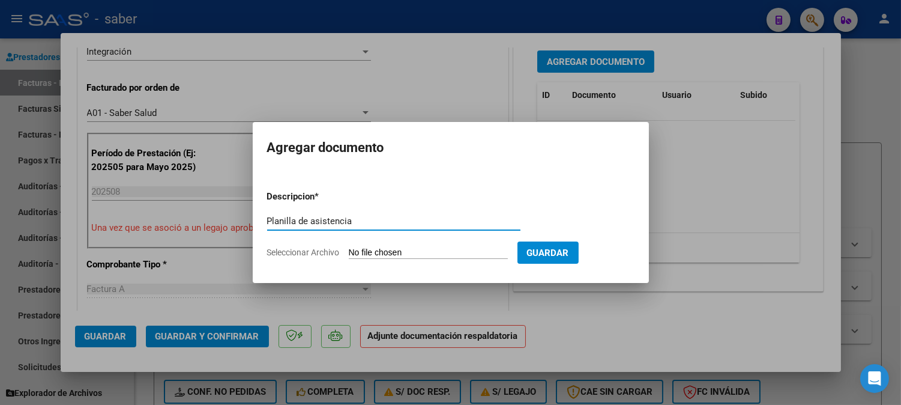
type input "Planilla de asistencia"
click at [349, 247] on input "Seleccionar Archivo" at bounding box center [428, 252] width 159 height 11
type input "C:\fakepath\PA [PERSON_NAME] M 2915 202508.pdf"
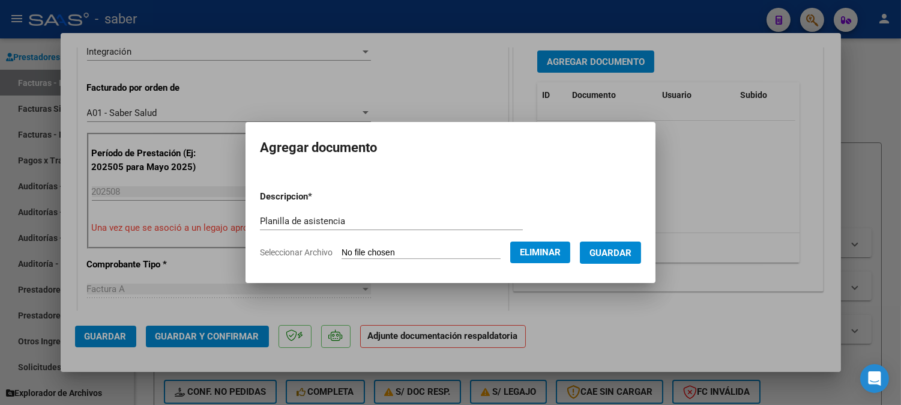
click at [631, 253] on span "Guardar" at bounding box center [610, 252] width 42 height 11
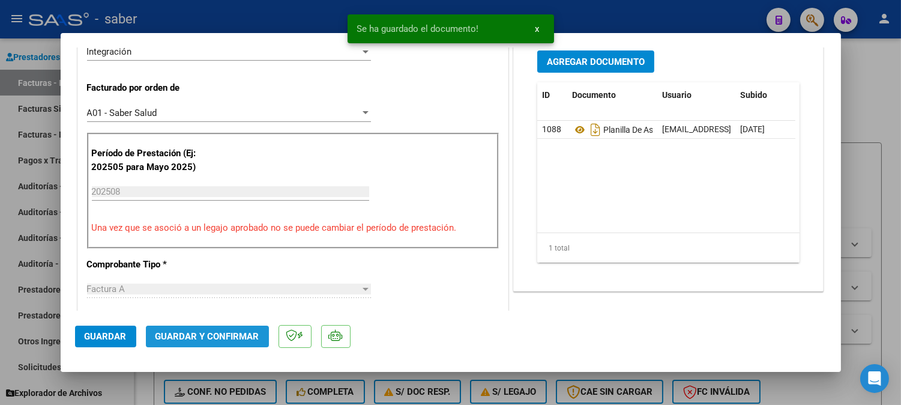
click at [223, 327] on button "Guardar y Confirmar" at bounding box center [207, 336] width 123 height 22
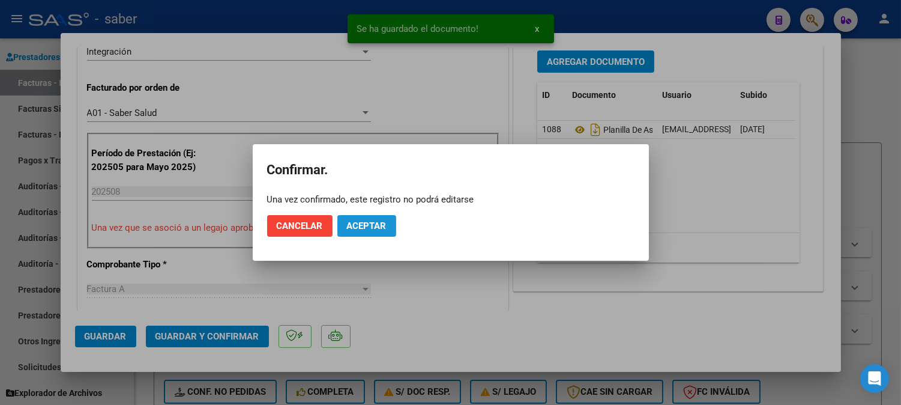
drag, startPoint x: 352, startPoint y: 223, endPoint x: 379, endPoint y: 254, distance: 41.3
click at [352, 223] on span "Aceptar" at bounding box center [367, 225] width 40 height 11
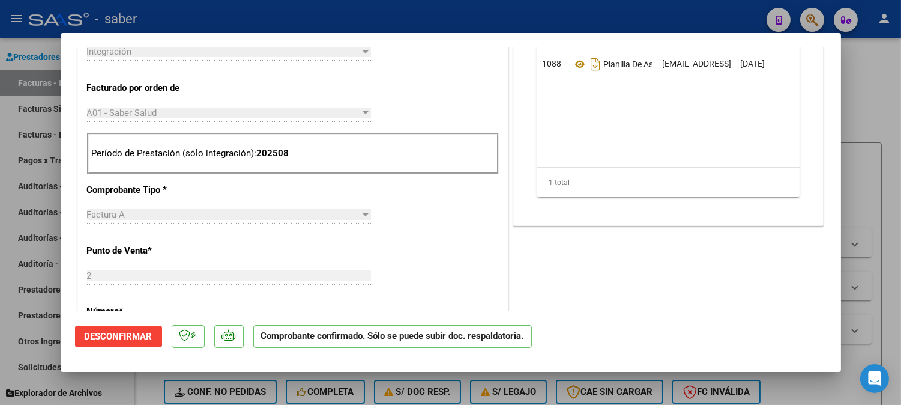
click at [879, 268] on div at bounding box center [450, 202] width 901 height 405
type input "$ 0,00"
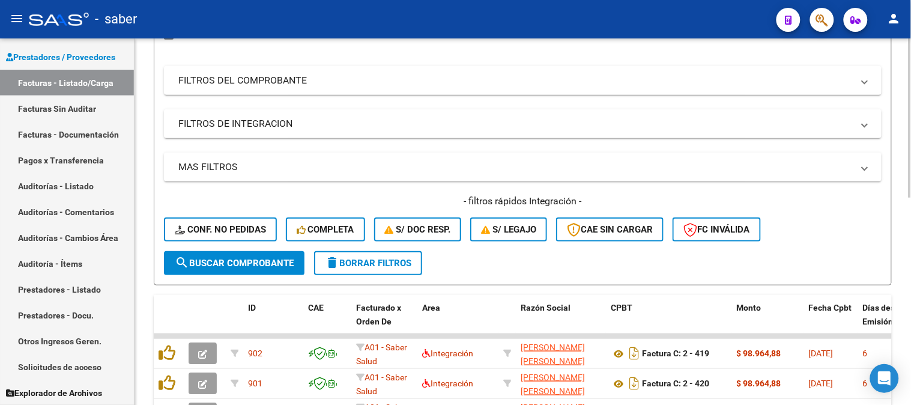
scroll to position [133, 0]
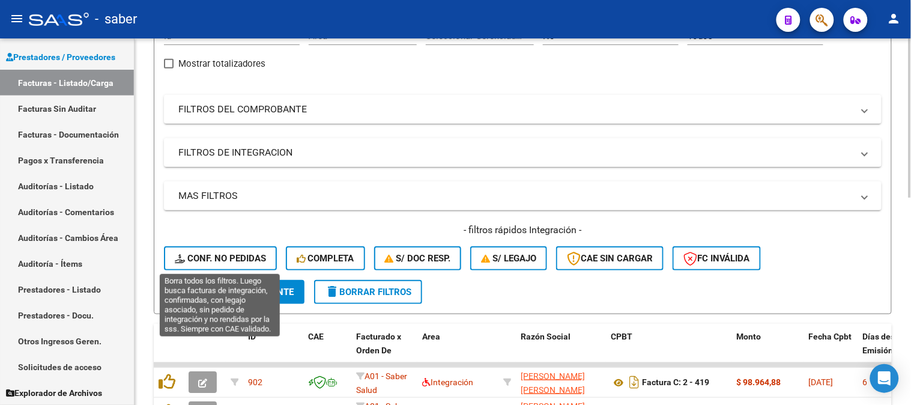
click at [217, 261] on span "Conf. no pedidas" at bounding box center [220, 258] width 91 height 11
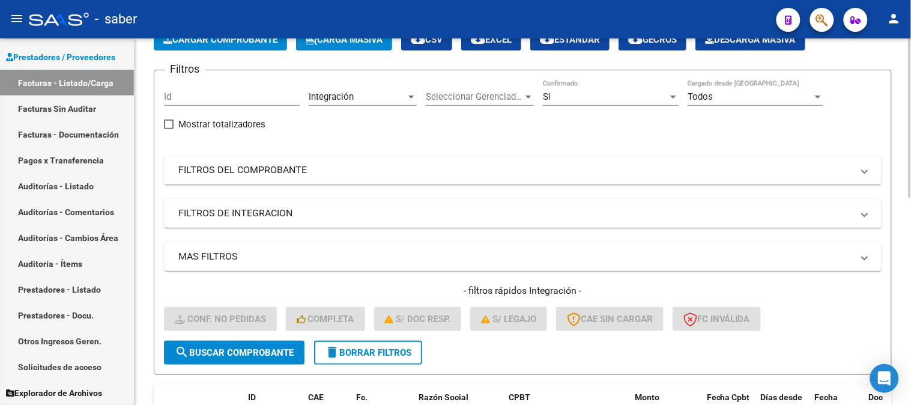
scroll to position [67, 0]
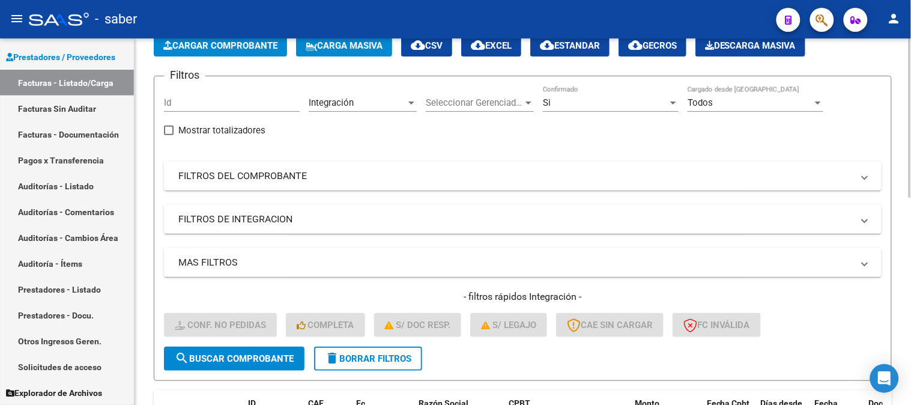
click at [273, 180] on mat-panel-title "FILTROS DEL COMPROBANTE" at bounding box center [515, 175] width 674 height 13
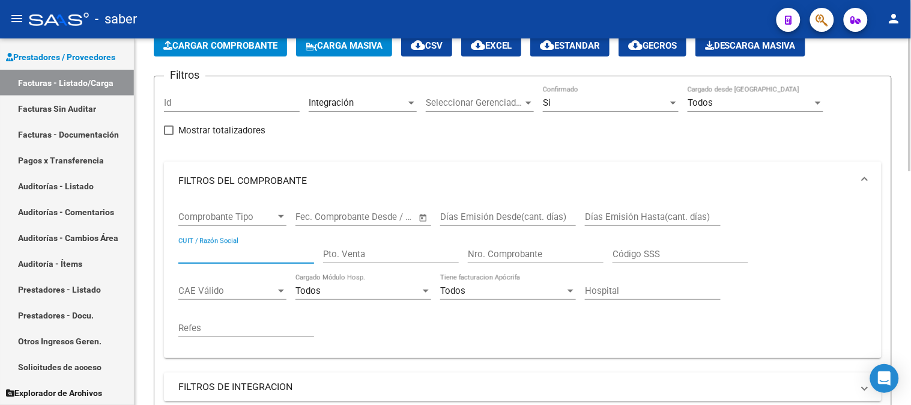
click at [233, 249] on input "CUIT / Razón Social" at bounding box center [246, 254] width 136 height 11
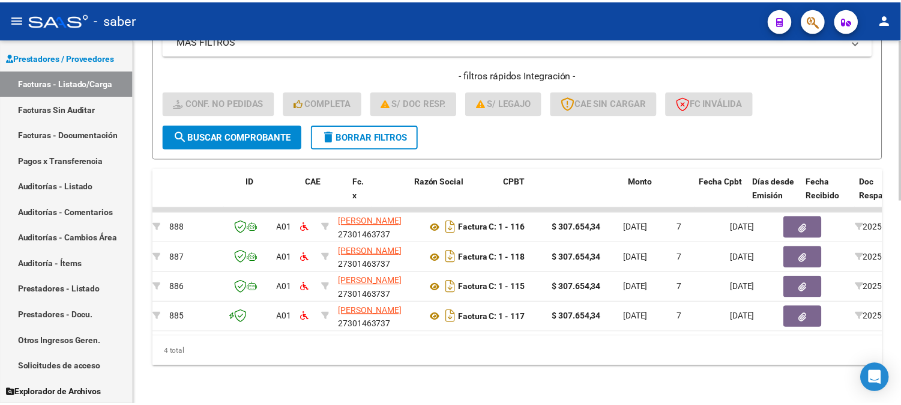
scroll to position [0, 0]
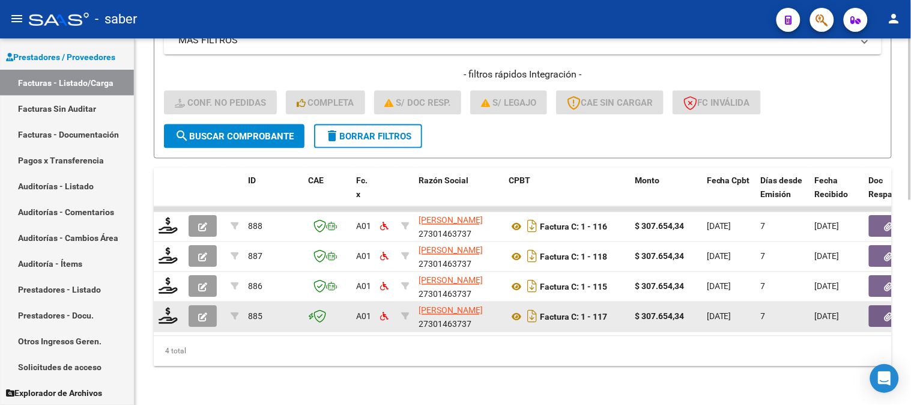
type input "[PERSON_NAME]"
click at [881, 311] on button "button" at bounding box center [888, 317] width 38 height 22
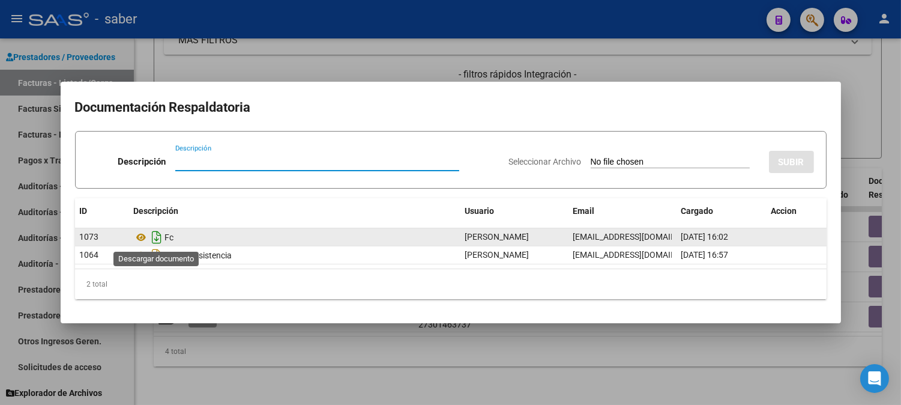
click at [153, 236] on icon "Descargar documento" at bounding box center [157, 237] width 16 height 19
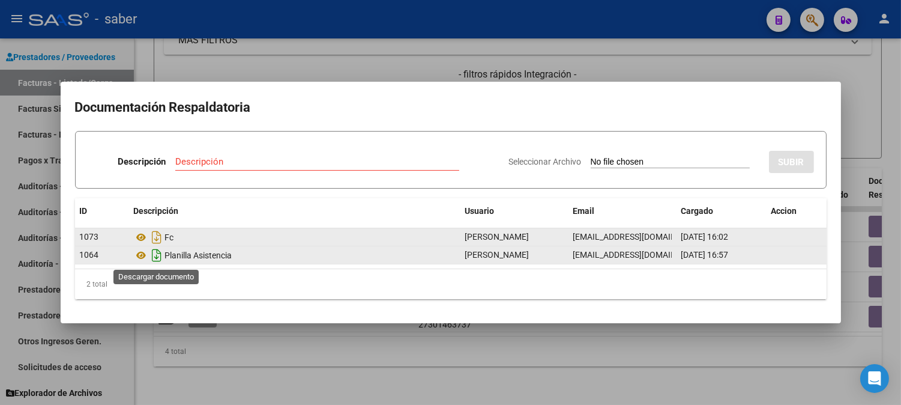
click at [158, 258] on icon "Descargar documento" at bounding box center [157, 255] width 16 height 19
click at [477, 375] on div at bounding box center [450, 202] width 901 height 405
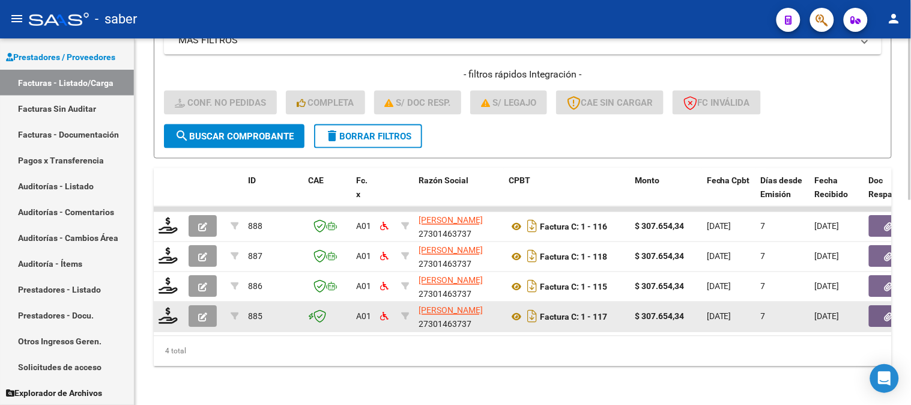
click at [205, 313] on icon "button" at bounding box center [202, 317] width 9 height 9
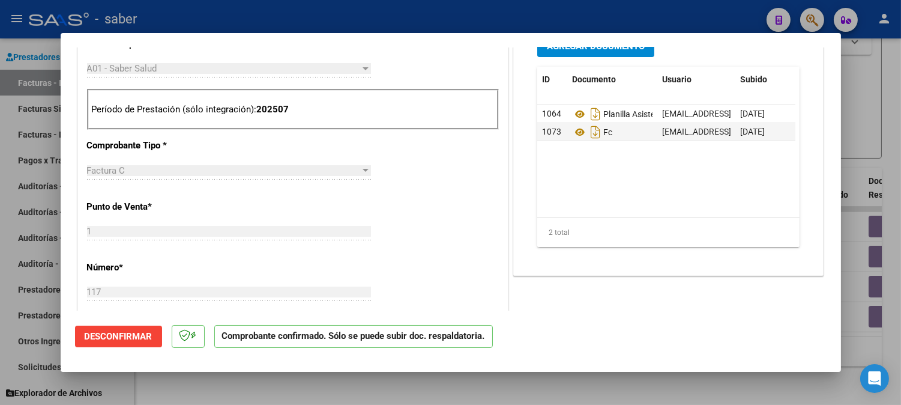
scroll to position [400, 0]
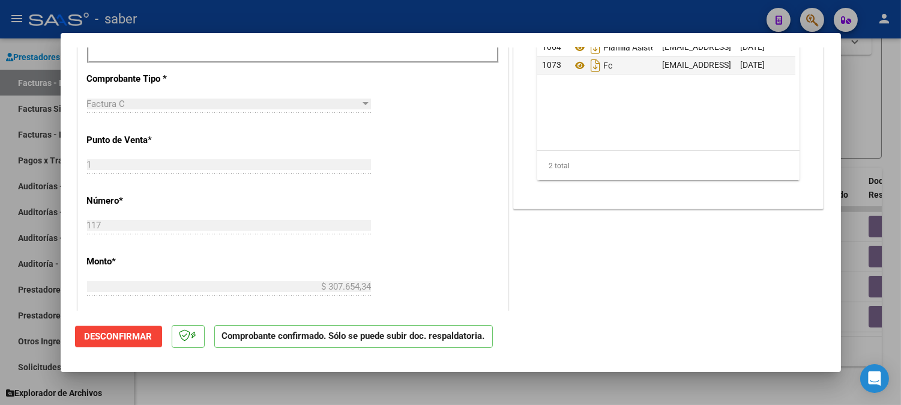
click at [122, 338] on span "Desconfirmar" at bounding box center [119, 336] width 68 height 11
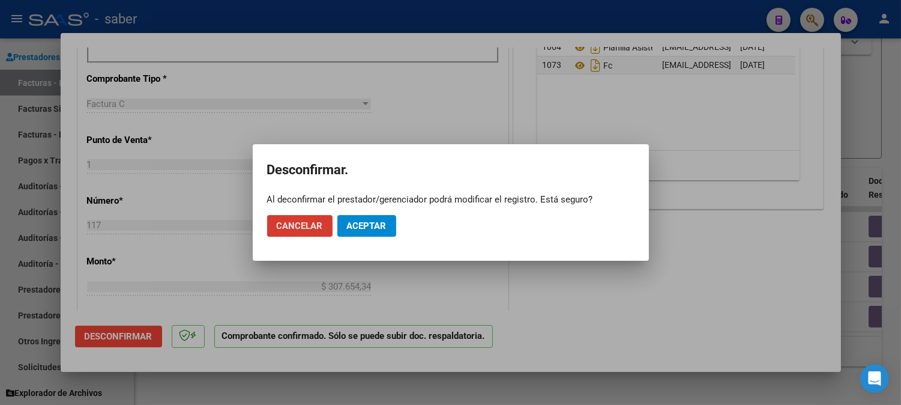
click at [381, 226] on span "Aceptar" at bounding box center [367, 225] width 40 height 11
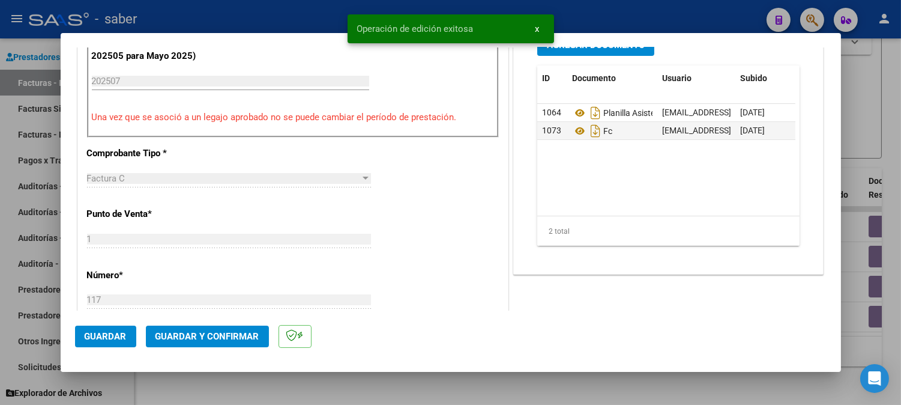
click at [851, 243] on div at bounding box center [450, 202] width 901 height 405
type input "$ 0,00"
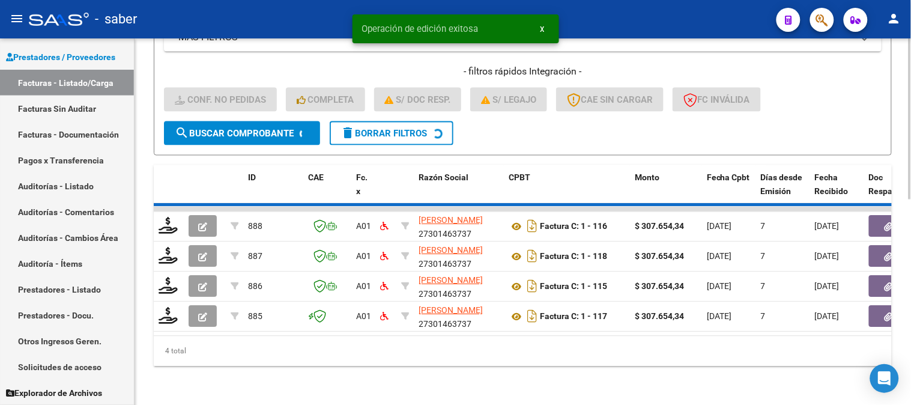
scroll to position [435, 0]
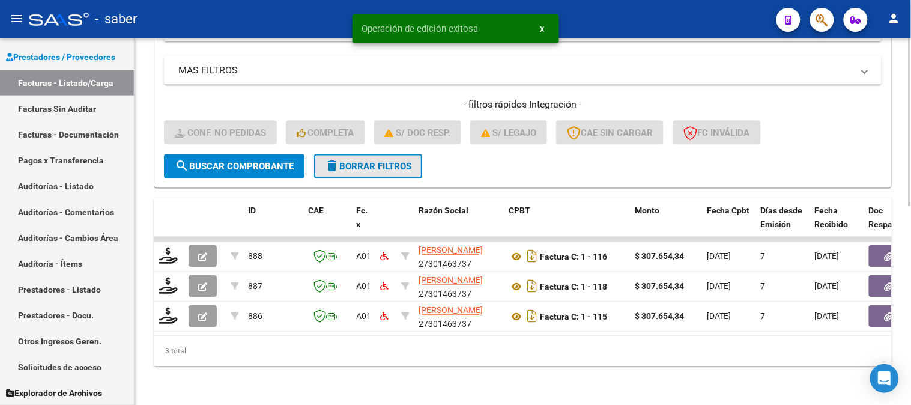
click at [367, 161] on span "delete Borrar Filtros" at bounding box center [368, 166] width 86 height 11
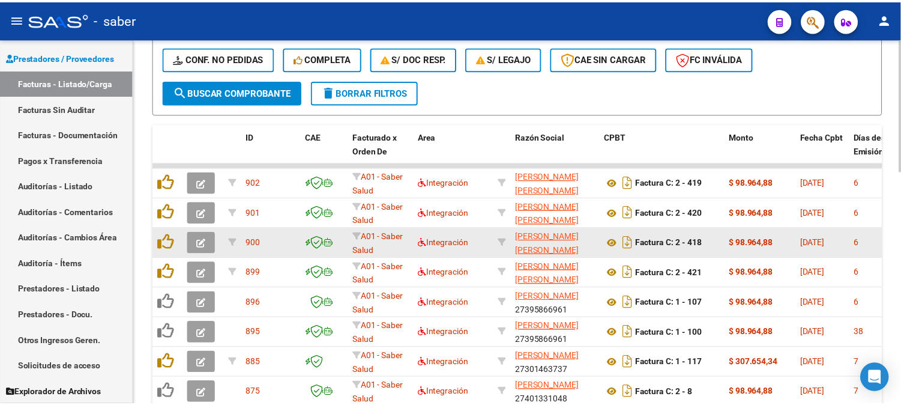
scroll to position [568, 0]
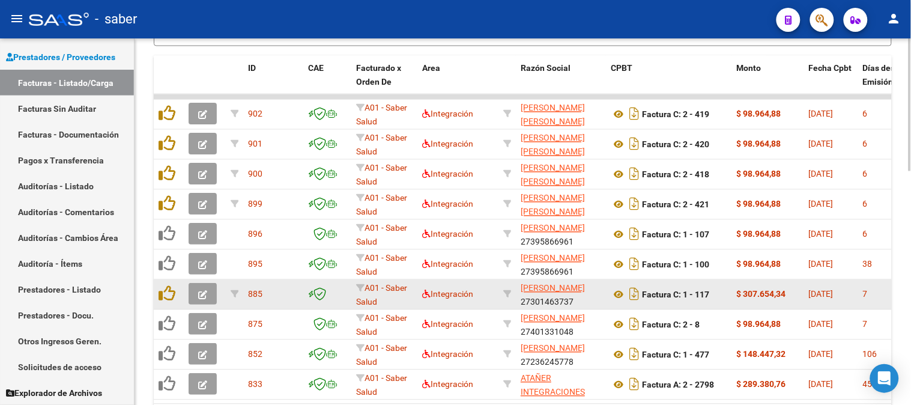
click at [199, 297] on icon "button" at bounding box center [202, 295] width 9 height 9
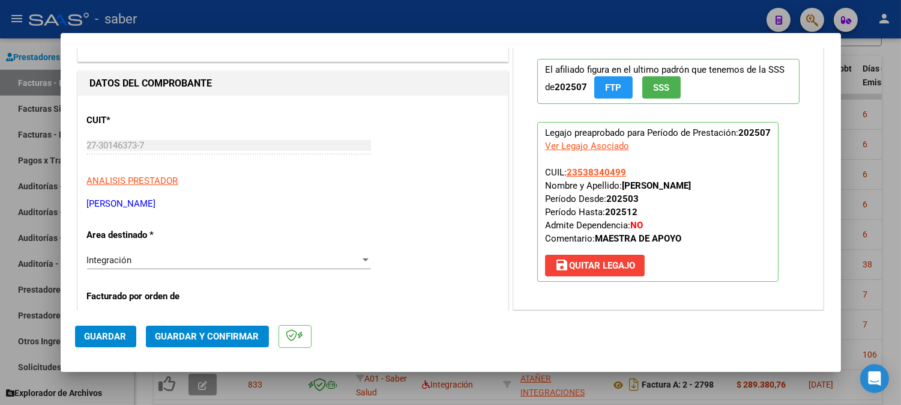
scroll to position [133, 0]
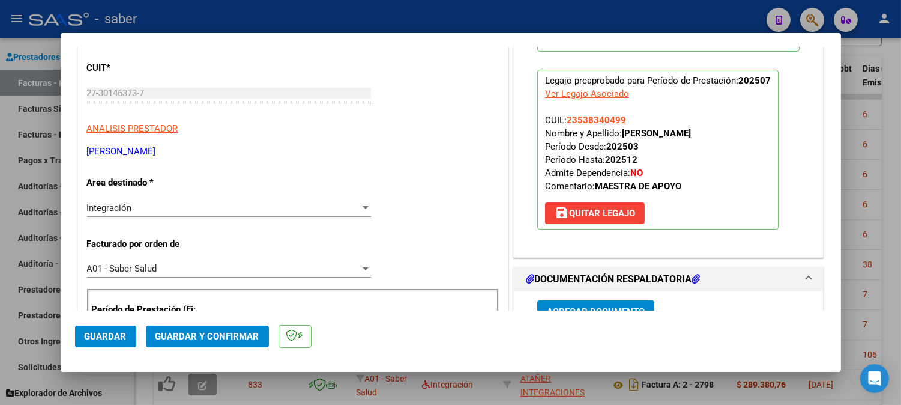
click at [591, 217] on span "save [PERSON_NAME]" at bounding box center [595, 213] width 80 height 11
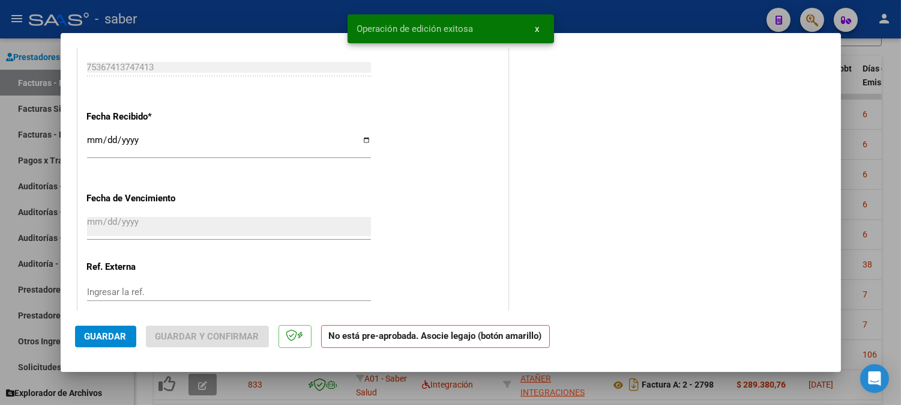
scroll to position [865, 0]
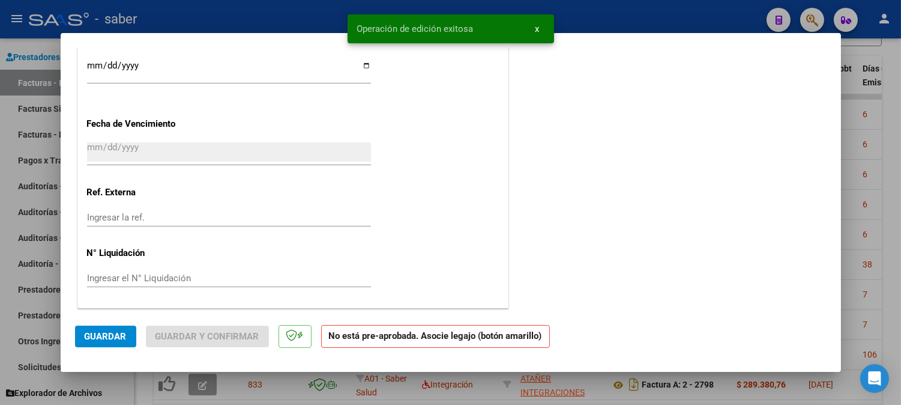
click at [121, 331] on span "Guardar" at bounding box center [106, 336] width 42 height 11
click at [879, 250] on div at bounding box center [450, 202] width 901 height 405
type input "$ 0,00"
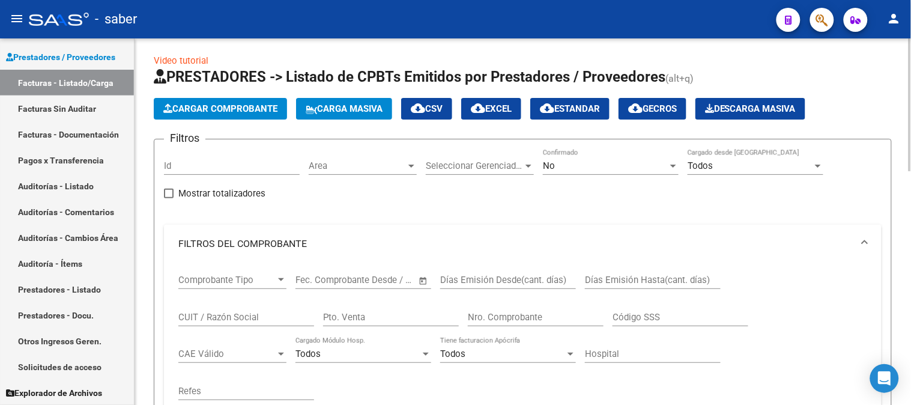
scroll to position [0, 0]
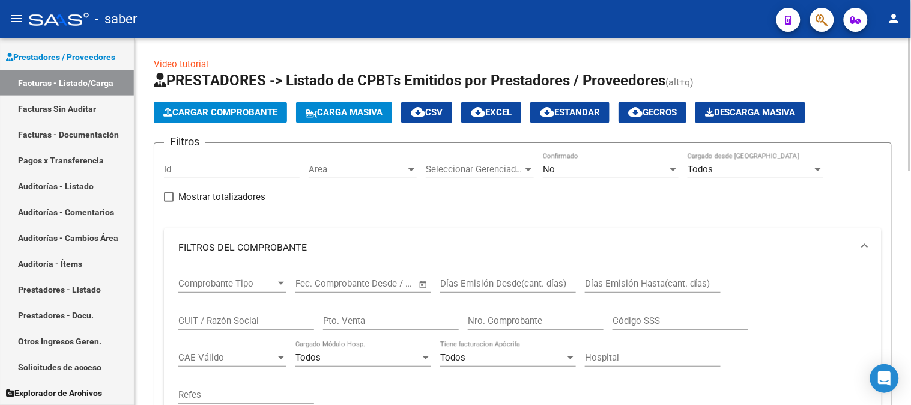
click at [236, 124] on app-list-header "PRESTADORES -> Listado de CPBTs Emitidos por Prestadores / Proveedores (alt+q) …" at bounding box center [523, 343] width 738 height 544
click at [243, 114] on span "Cargar Comprobante" at bounding box center [220, 112] width 114 height 11
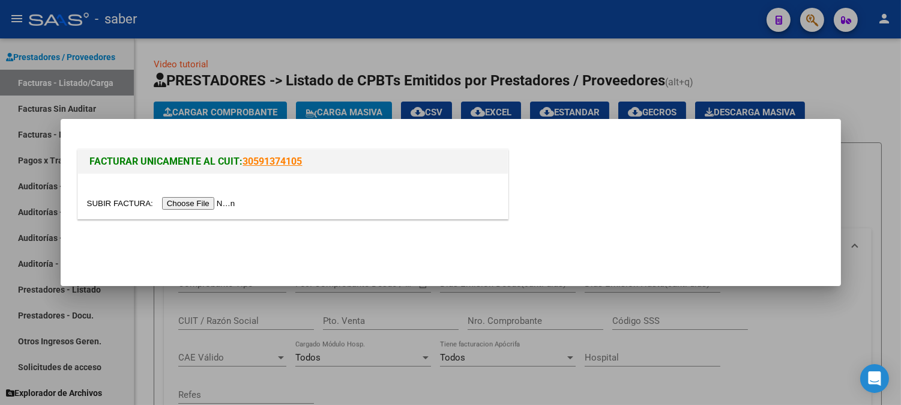
click at [220, 201] on input "file" at bounding box center [163, 203] width 152 height 13
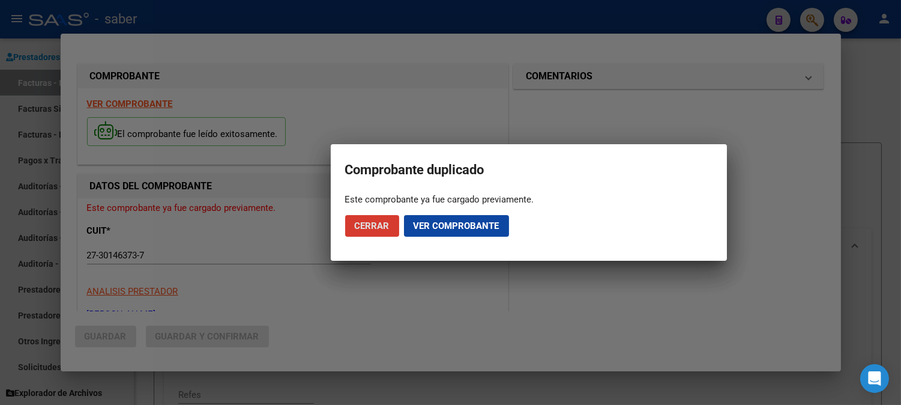
click at [457, 230] on span "Ver comprobante" at bounding box center [457, 225] width 86 height 11
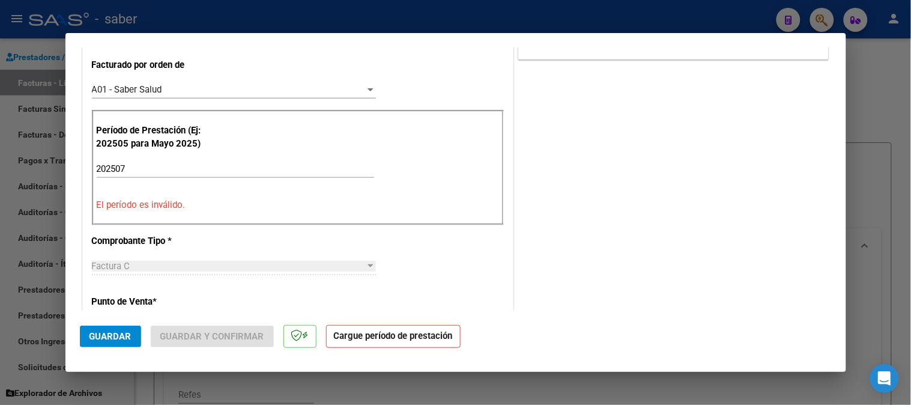
scroll to position [333, 0]
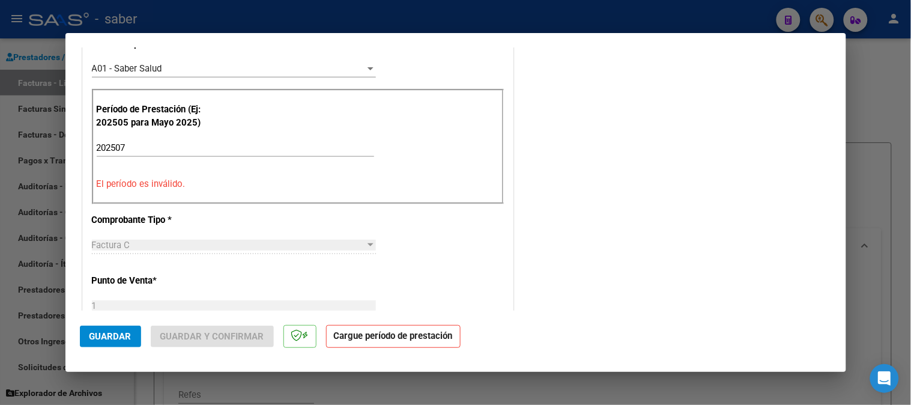
click at [174, 186] on p "El período es inválido." at bounding box center [298, 184] width 402 height 14
click at [872, 263] on div at bounding box center [455, 202] width 911 height 405
type input "$ 0,00"
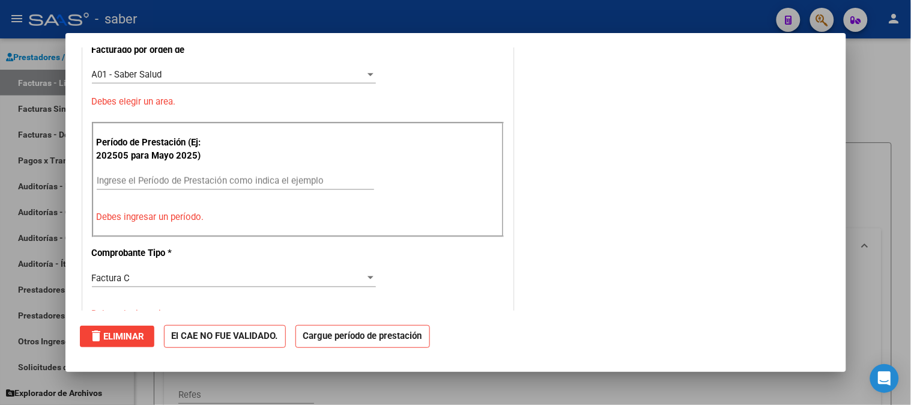
scroll to position [0, 0]
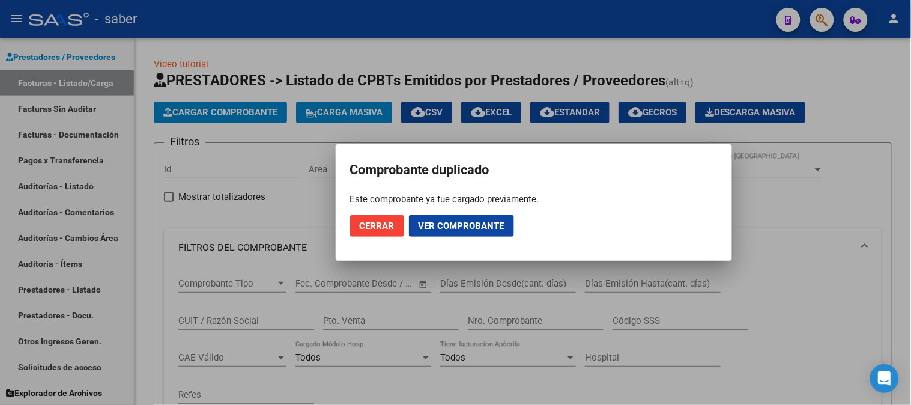
click at [372, 229] on span "Cerrar" at bounding box center [377, 225] width 35 height 11
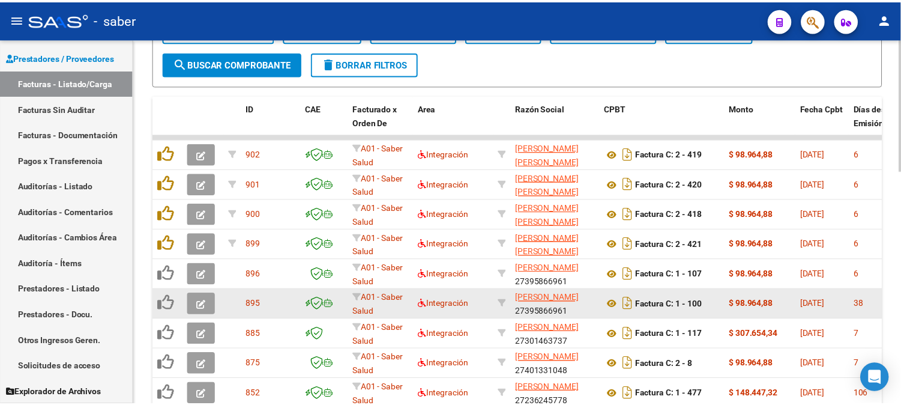
scroll to position [533, 0]
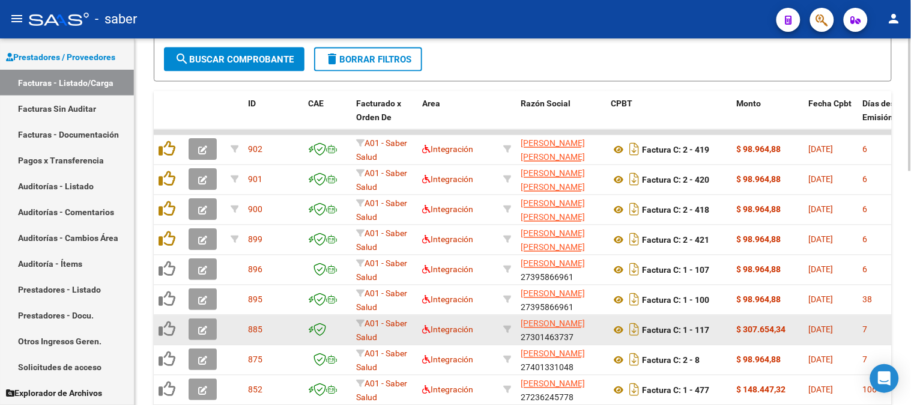
click at [211, 328] on button "button" at bounding box center [202, 330] width 28 height 22
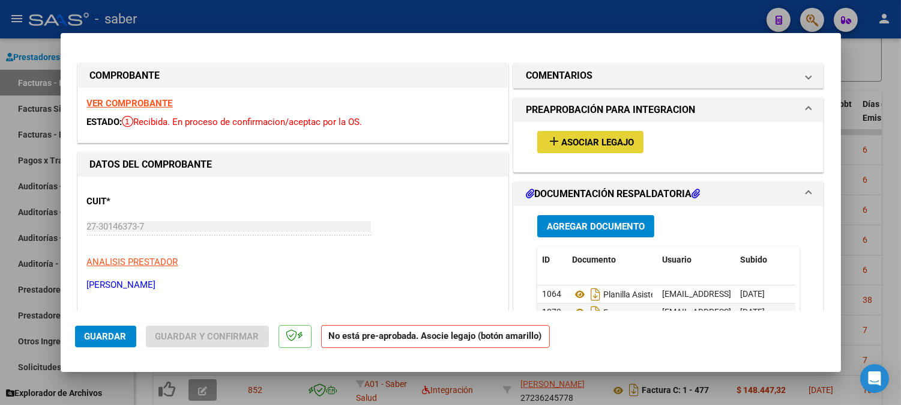
click at [592, 139] on span "Asociar Legajo" at bounding box center [597, 142] width 73 height 11
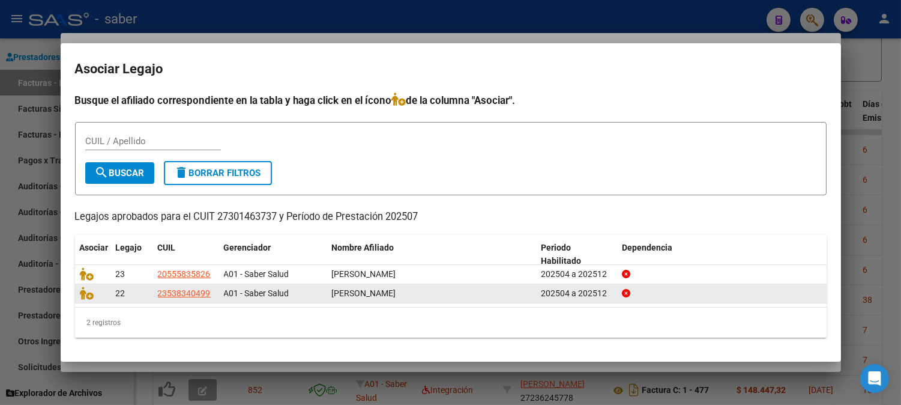
click at [77, 294] on datatable-body-cell at bounding box center [93, 293] width 36 height 19
click at [82, 297] on icon at bounding box center [87, 292] width 14 height 13
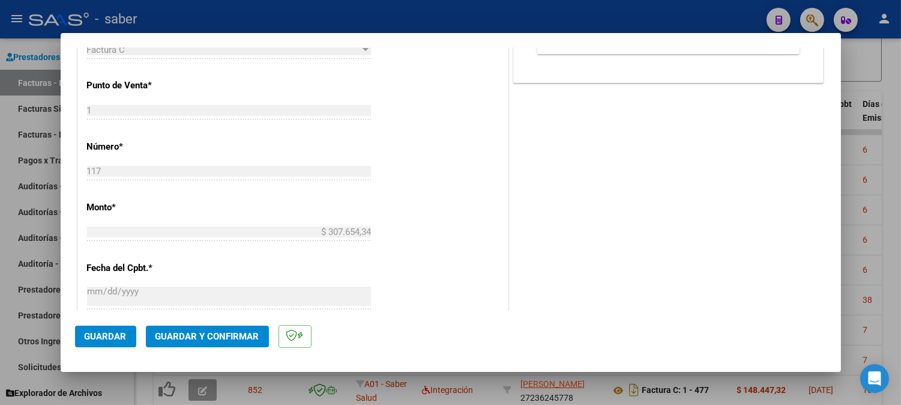
scroll to position [667, 0]
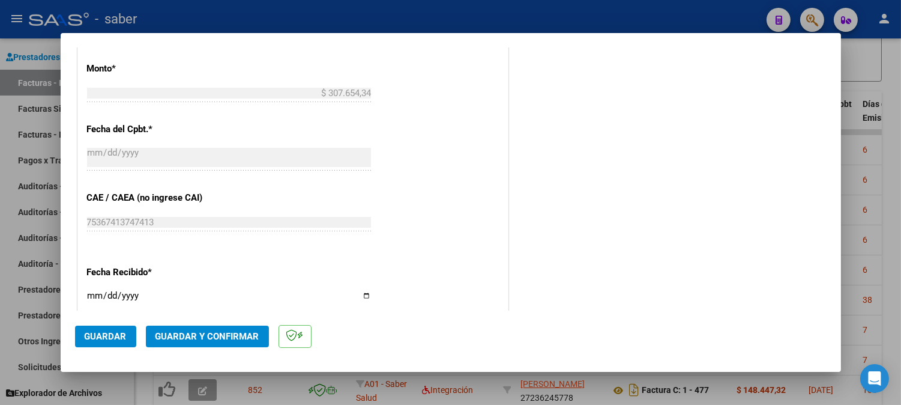
click at [207, 337] on span "Guardar y Confirmar" at bounding box center [207, 336] width 104 height 11
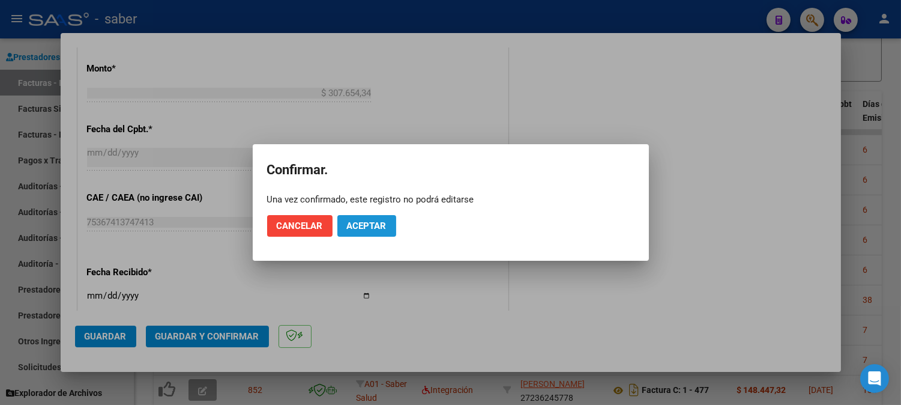
click at [373, 229] on span "Aceptar" at bounding box center [367, 225] width 40 height 11
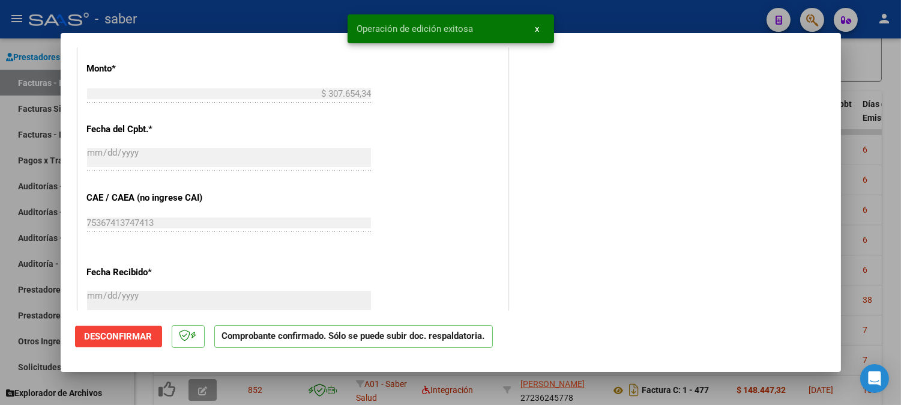
click at [880, 196] on div at bounding box center [450, 202] width 901 height 405
type input "$ 0,00"
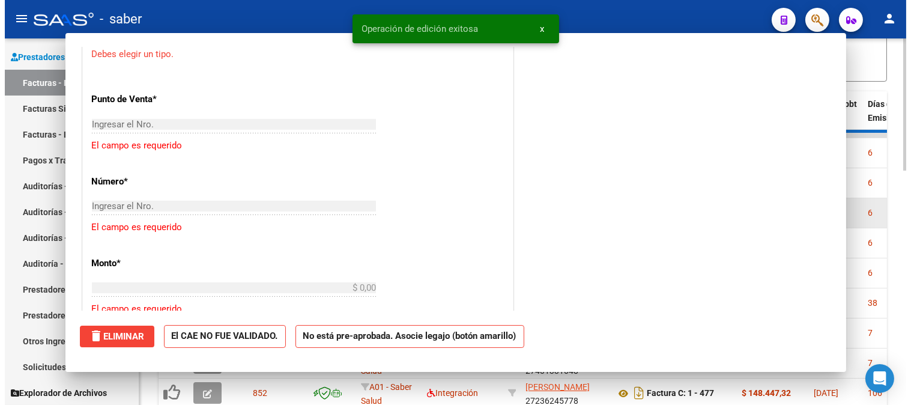
scroll to position [815, 0]
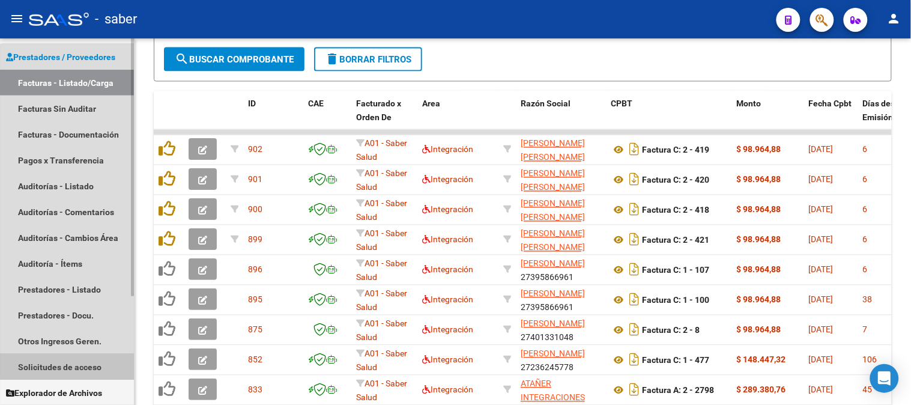
click at [70, 356] on link "Solicitudes de acceso" at bounding box center [67, 367] width 134 height 26
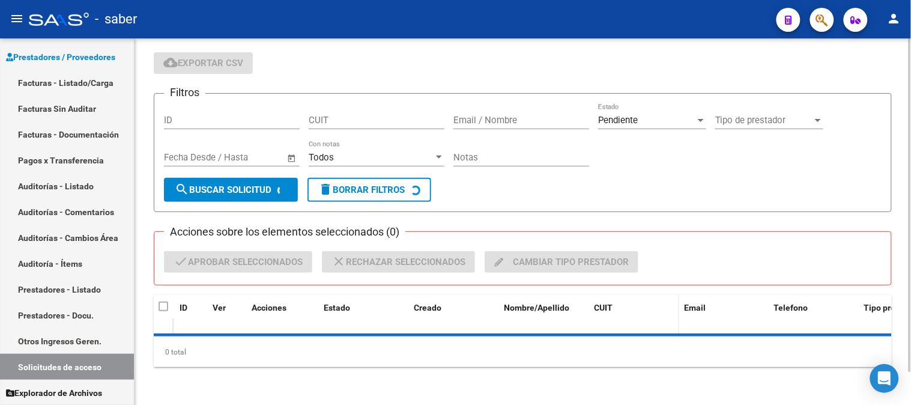
scroll to position [63, 0]
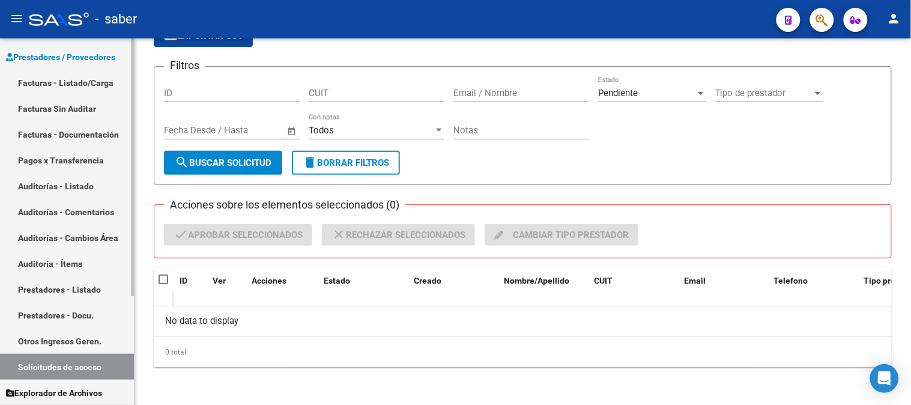
click at [49, 80] on link "Facturas - Listado/Carga" at bounding box center [67, 83] width 134 height 26
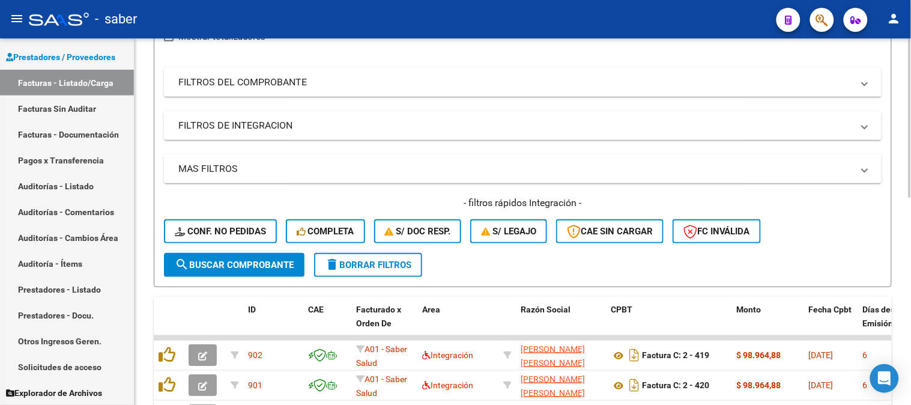
scroll to position [477, 0]
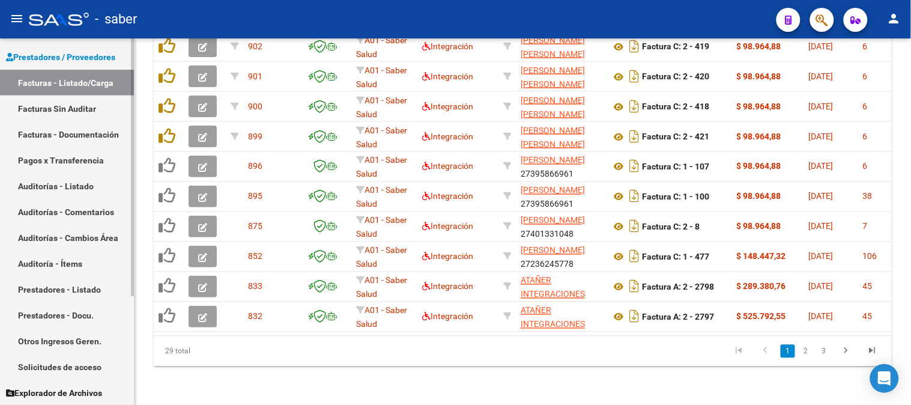
click at [56, 364] on link "Solicitudes de acceso" at bounding box center [67, 367] width 134 height 26
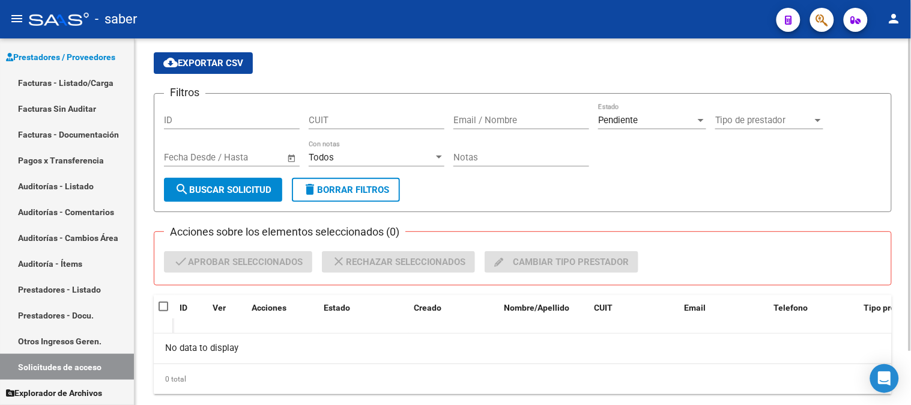
scroll to position [63, 0]
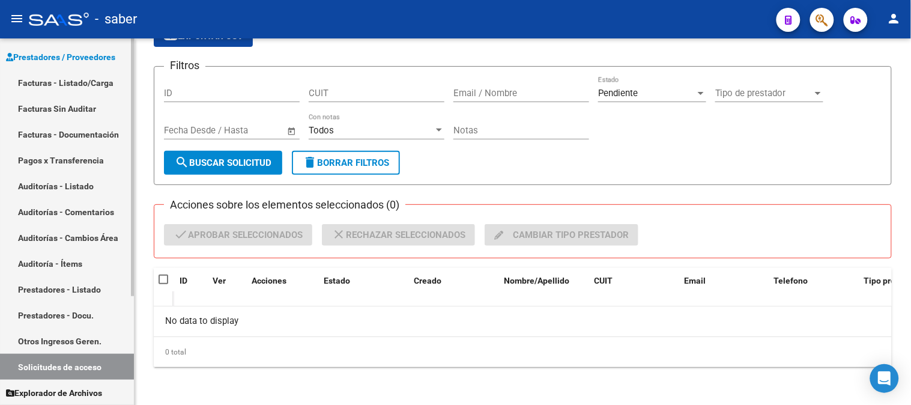
click at [61, 80] on link "Facturas - Listado/Carga" at bounding box center [67, 83] width 134 height 26
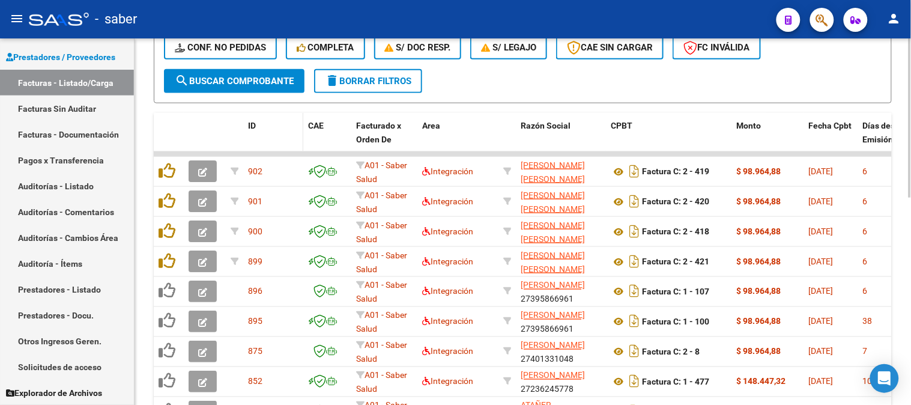
scroll to position [277, 0]
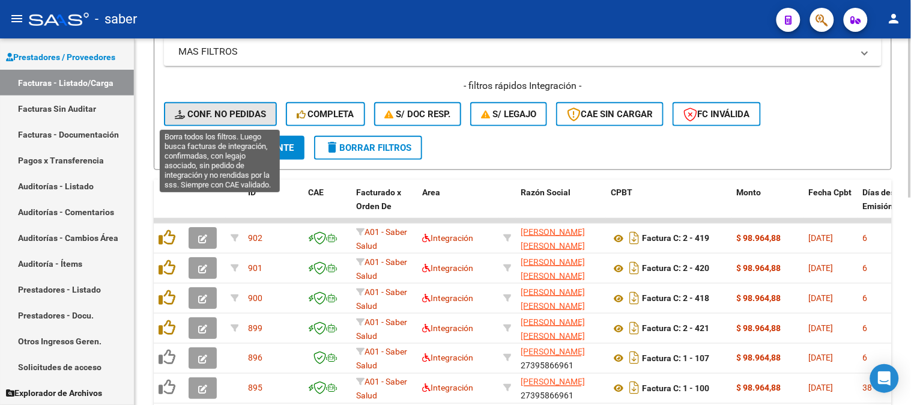
click at [214, 109] on span "Conf. no pedidas" at bounding box center [220, 114] width 91 height 11
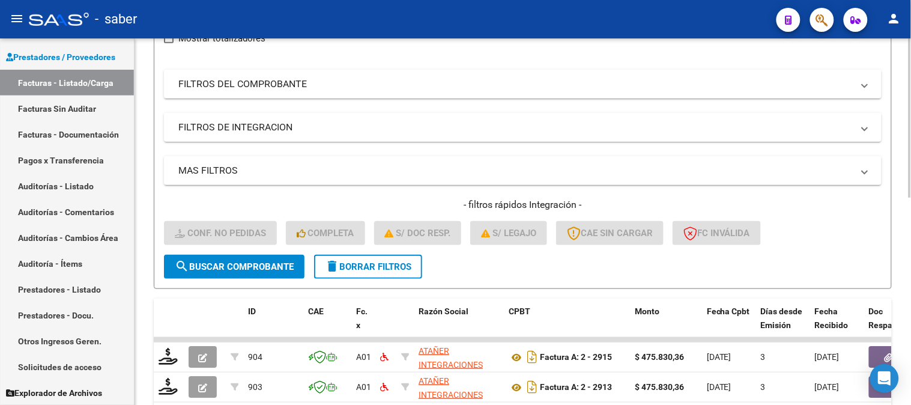
scroll to position [144, 0]
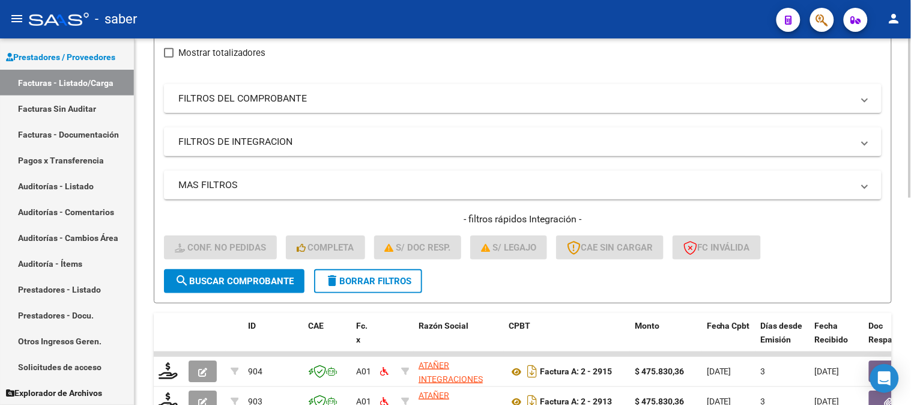
click at [263, 105] on mat-panel-title "FILTROS DEL COMPROBANTE" at bounding box center [515, 98] width 674 height 13
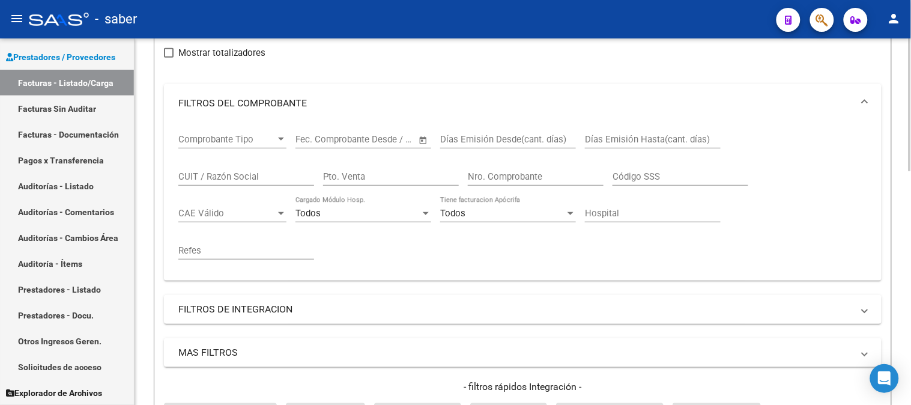
click at [236, 179] on input "CUIT / Razón Social" at bounding box center [246, 176] width 136 height 11
paste input "27315973134"
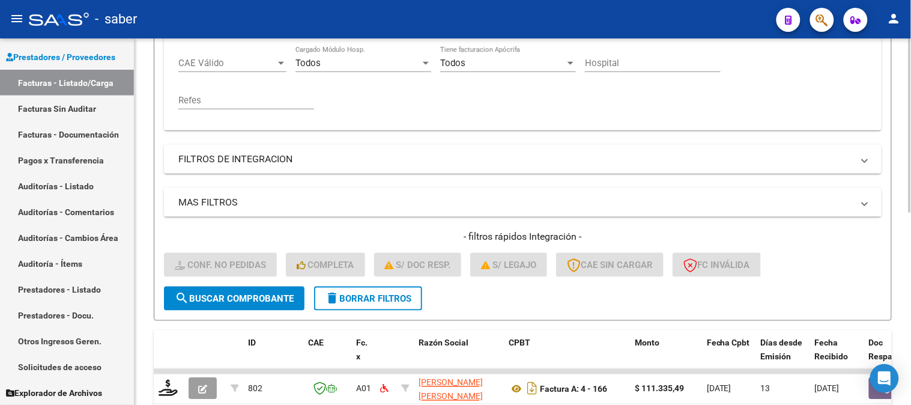
scroll to position [405, 0]
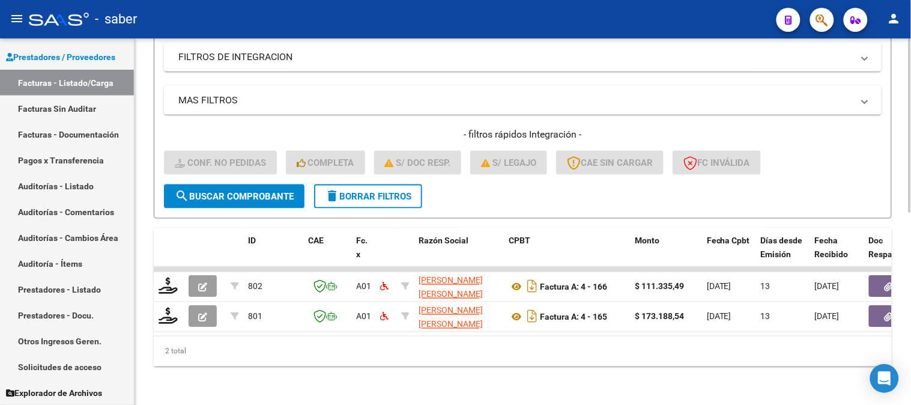
type input "27315973134"
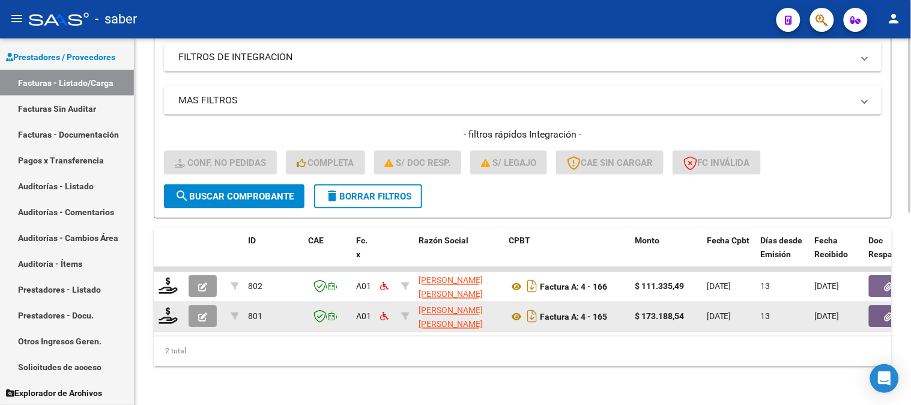
click at [874, 306] on button "button" at bounding box center [888, 317] width 38 height 22
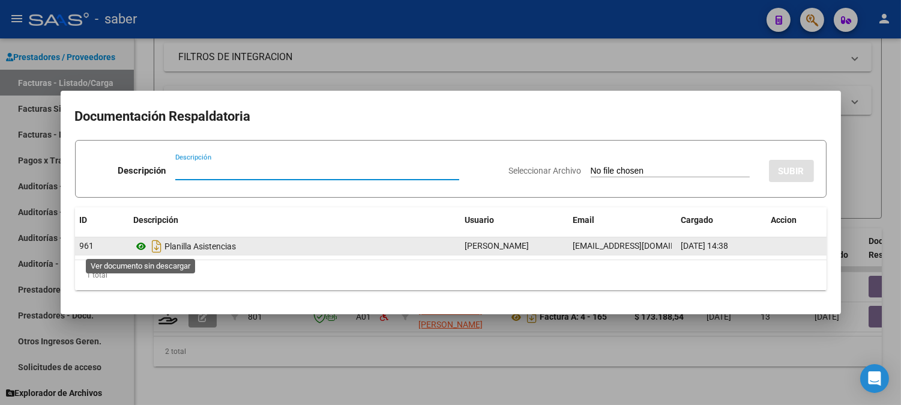
click at [142, 245] on icon at bounding box center [142, 246] width 16 height 14
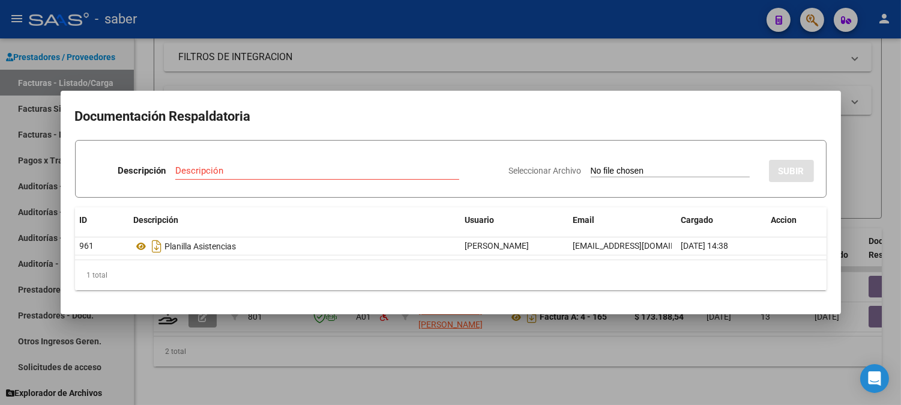
click at [211, 335] on div at bounding box center [450, 202] width 901 height 405
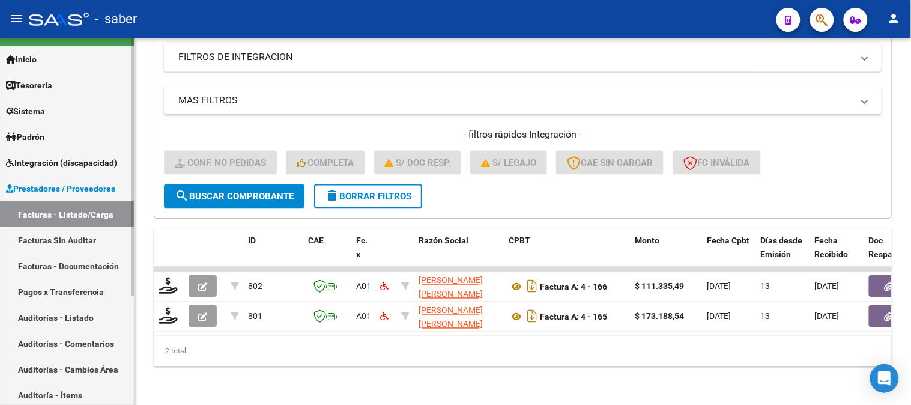
scroll to position [21, 0]
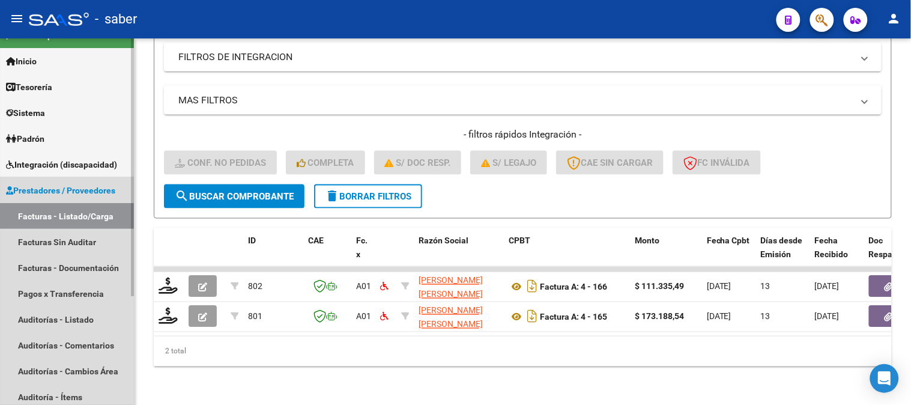
click at [52, 186] on span "Prestadores / Proveedores" at bounding box center [60, 190] width 109 height 13
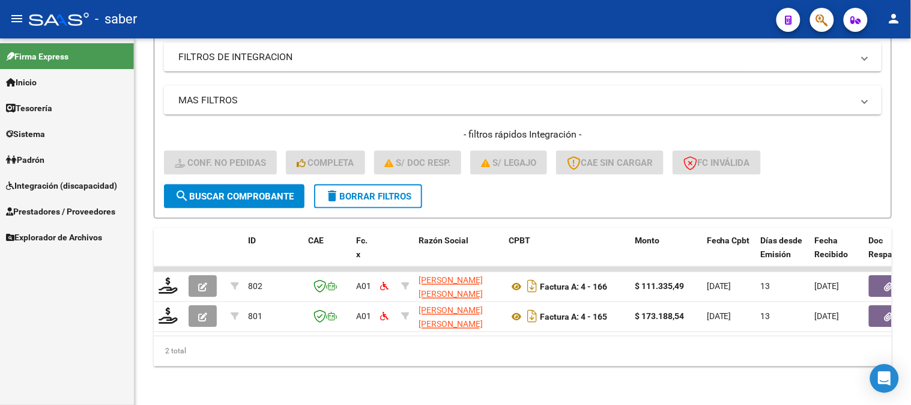
scroll to position [0, 0]
click at [58, 179] on span "Integración (discapacidad)" at bounding box center [61, 185] width 111 height 13
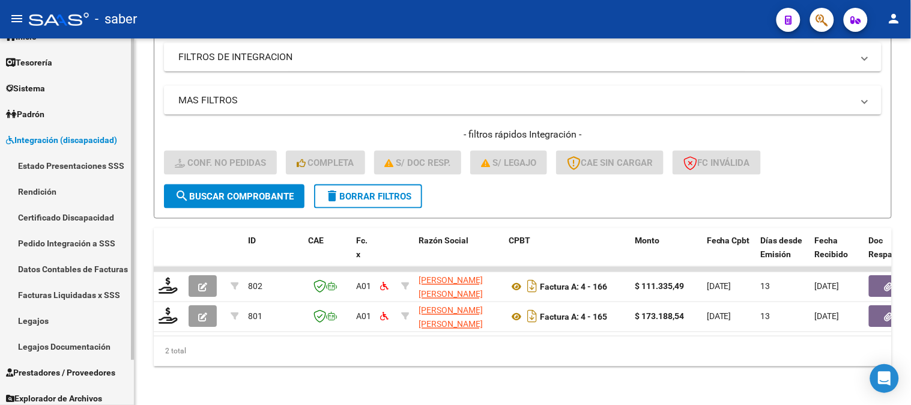
scroll to position [51, 0]
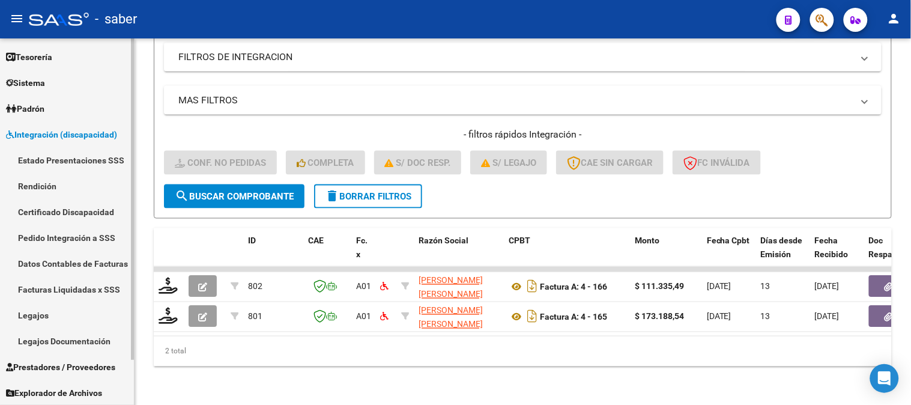
click at [40, 312] on link "Legajos" at bounding box center [67, 315] width 134 height 26
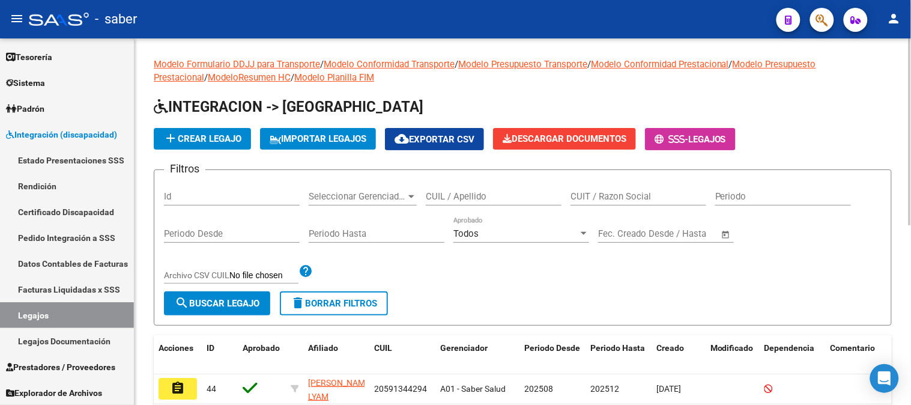
click at [491, 199] on input "CUIL / Apellido" at bounding box center [494, 196] width 136 height 11
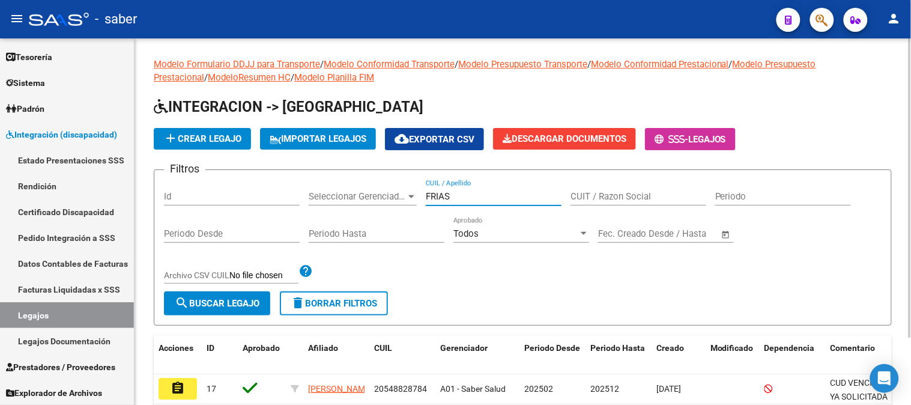
scroll to position [67, 0]
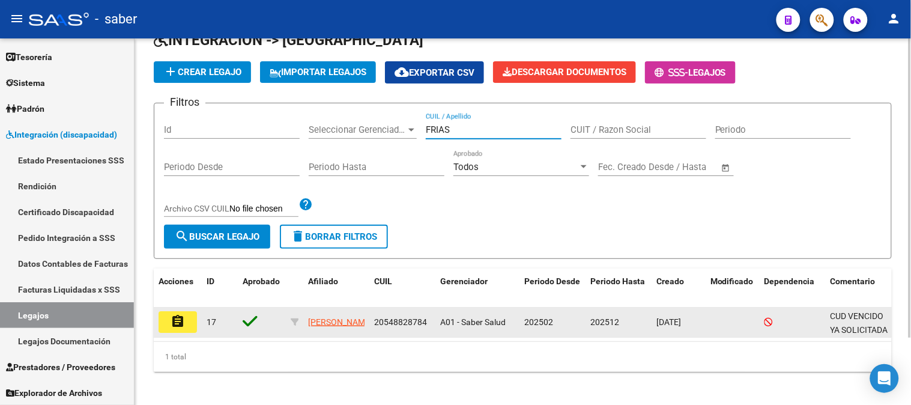
type input "FRIAS"
click at [181, 327] on mat-icon "assignment" at bounding box center [177, 321] width 14 height 14
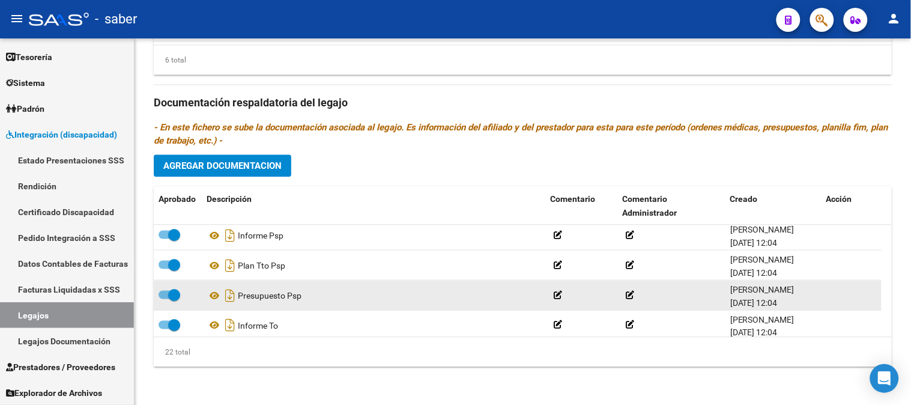
scroll to position [486, 0]
click at [217, 295] on icon at bounding box center [214, 293] width 16 height 14
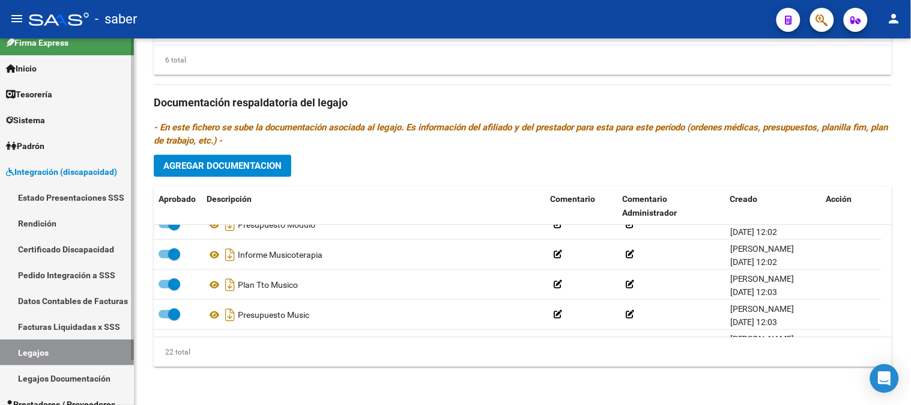
scroll to position [0, 0]
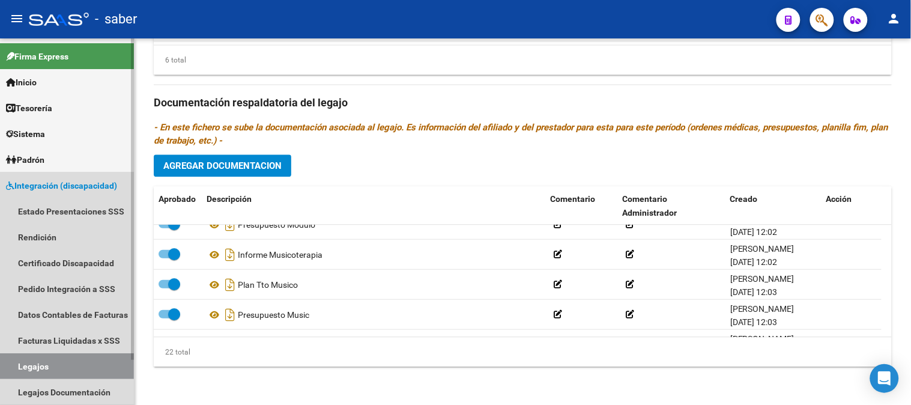
click at [66, 182] on span "Integración (discapacidad)" at bounding box center [61, 185] width 111 height 13
